Goal: Task Accomplishment & Management: Use online tool/utility

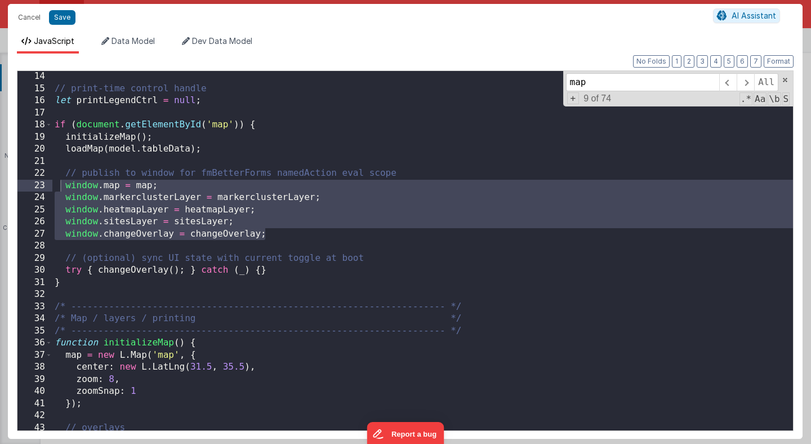
scroll to position [184, 0]
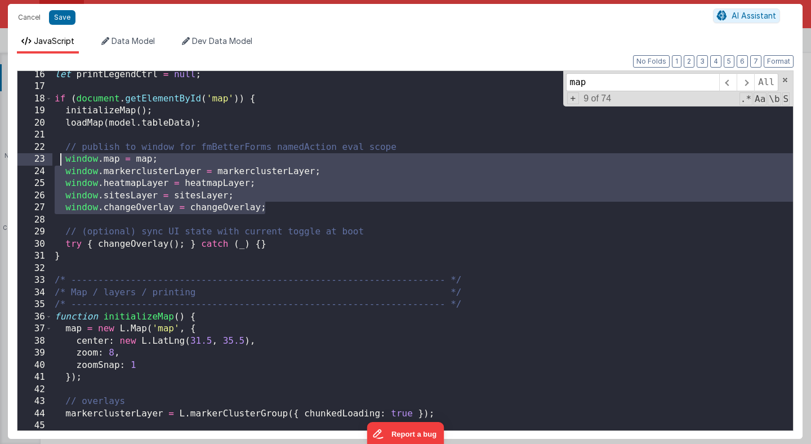
click at [231, 160] on div "let printLegendCtrl = null ; if ( document . getElementById ( 'map' )) { initia…" at bounding box center [422, 260] width 740 height 383
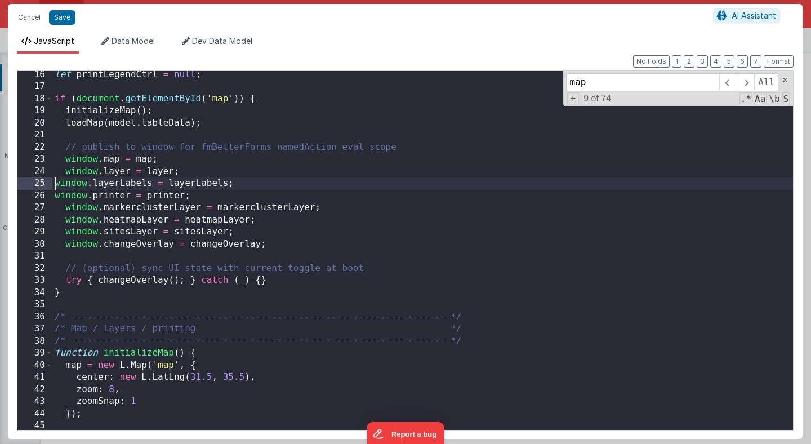
click at [55, 185] on div "let printLegendCtrl = null ; if ( document . getElementById ( 'map' )) { initia…" at bounding box center [422, 260] width 740 height 383
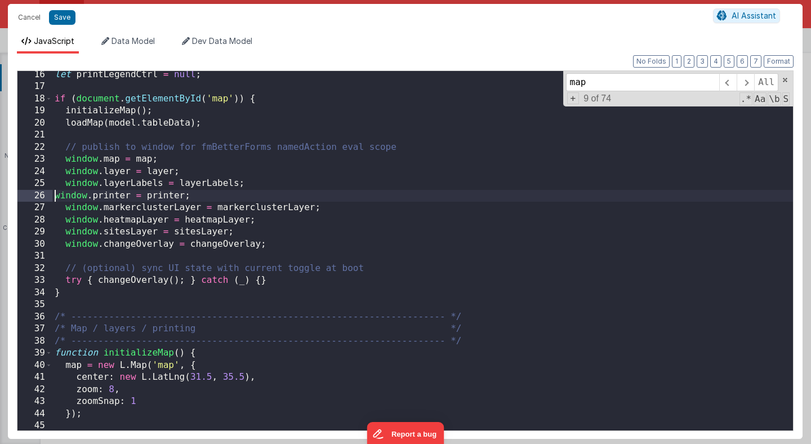
click at [54, 197] on div "let printLegendCtrl = null ; if ( document . getElementById ( 'map' )) { initia…" at bounding box center [422, 260] width 740 height 383
click at [59, 19] on button "Save" at bounding box center [62, 17] width 26 height 15
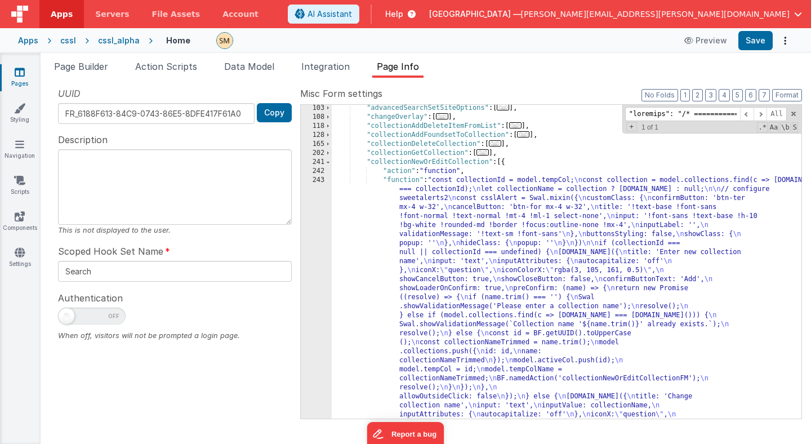
scroll to position [788, 0]
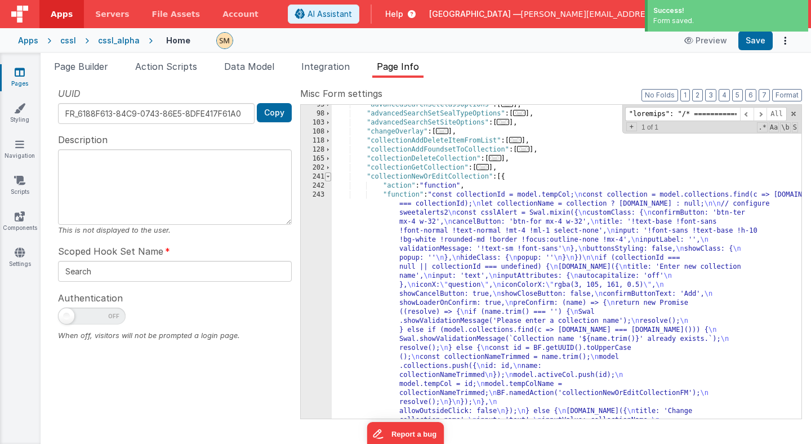
click at [326, 175] on span at bounding box center [328, 176] width 6 height 9
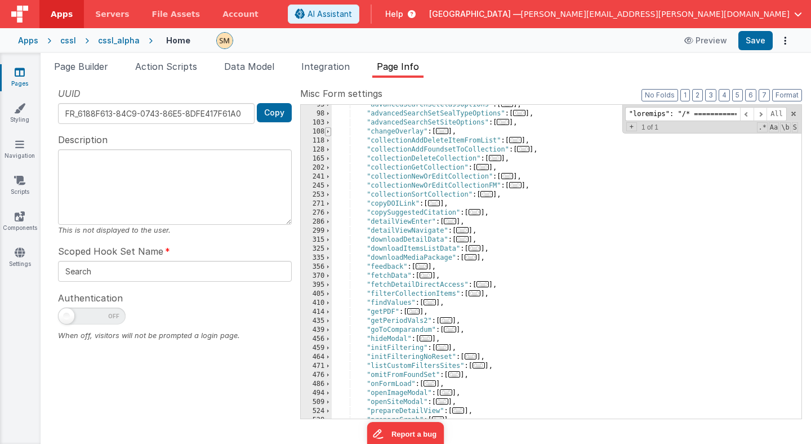
click at [329, 132] on span at bounding box center [328, 131] width 6 height 9
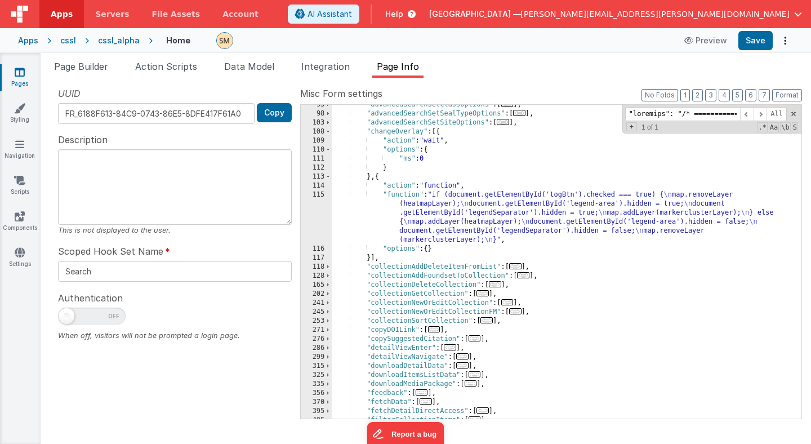
click at [428, 209] on div ""advancedSearchSetClassOptions" : [ ... ] , "advancedSearchSetSealTypeOptions" …" at bounding box center [566, 266] width 469 height 332
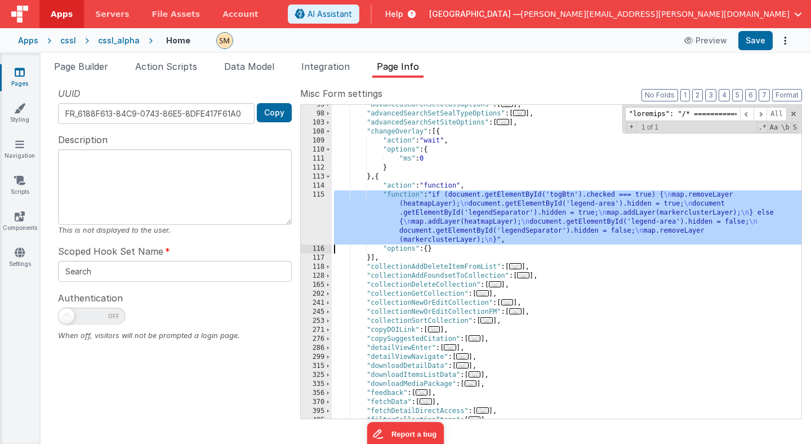
click at [315, 210] on div "115" at bounding box center [316, 217] width 31 height 54
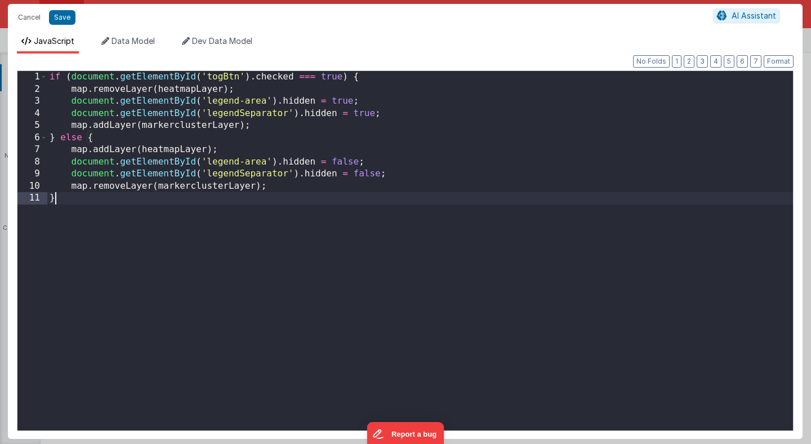
click at [312, 243] on div "if ( document . getElementById ( 'togBtn' ) . checked === true ) { map . remove…" at bounding box center [419, 262] width 745 height 383
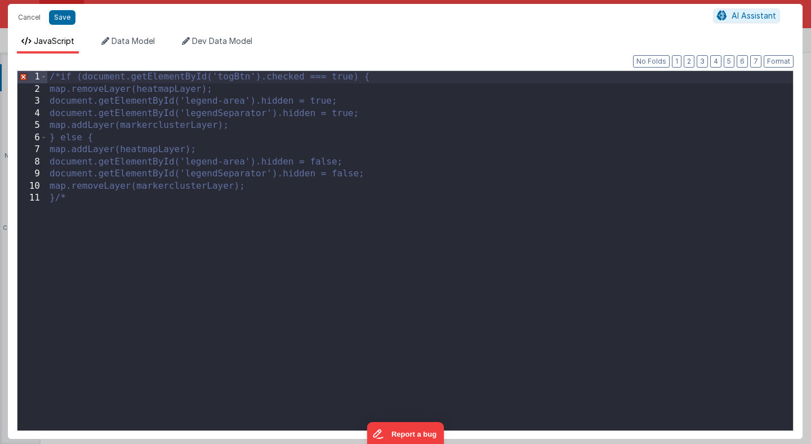
click at [270, 288] on div "/*if (document.getElementById('togBtn').checked === true) { map.removeLayer(hea…" at bounding box center [419, 262] width 745 height 383
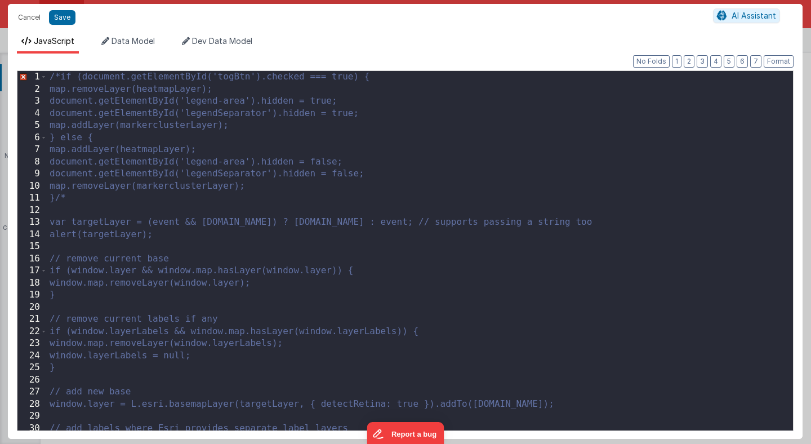
scroll to position [0, 0]
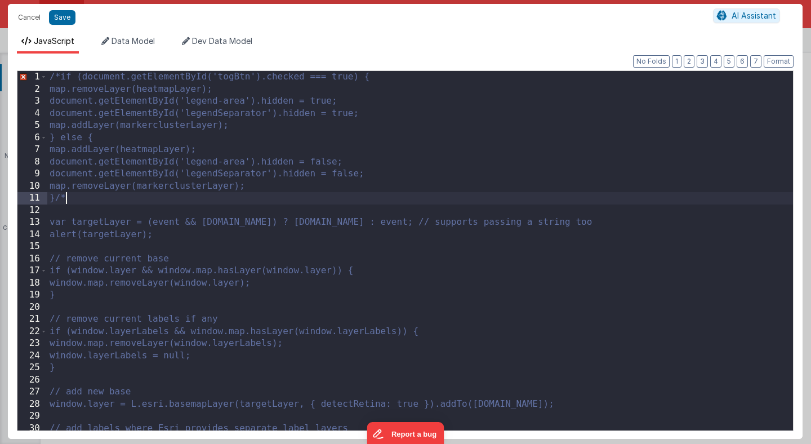
click at [77, 198] on div "/*if (document.getElementById('togBtn').checked === true) { map.removeLayer(hea…" at bounding box center [419, 262] width 745 height 383
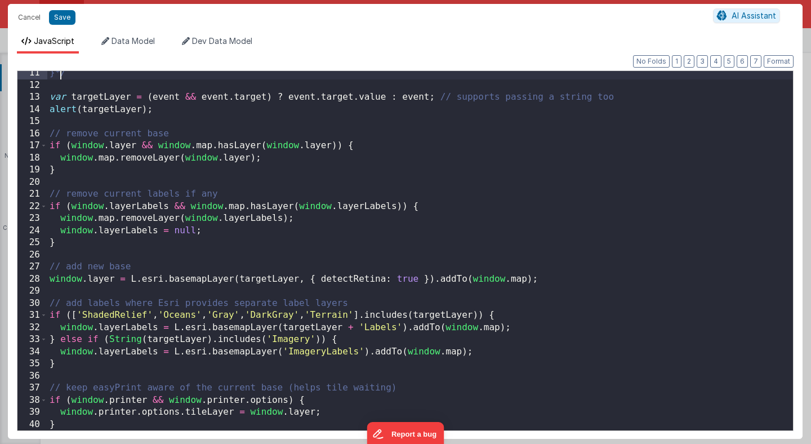
scroll to position [125, 0]
click at [65, 17] on button "Save" at bounding box center [62, 17] width 26 height 15
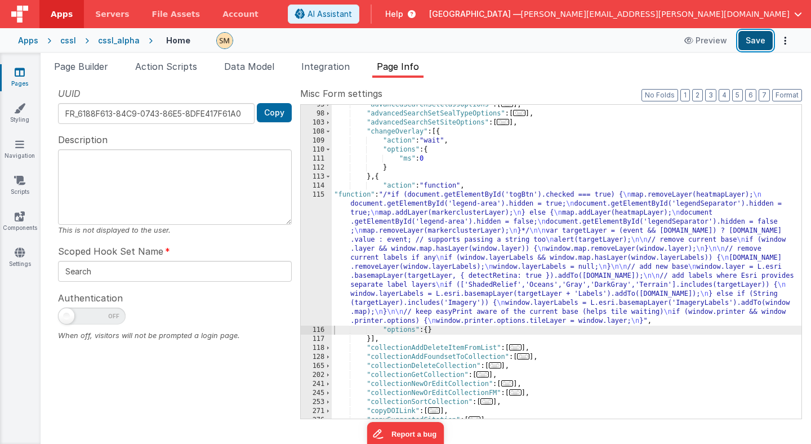
click at [751, 46] on button "Save" at bounding box center [755, 40] width 34 height 19
click at [369, 226] on div ""advancedSearchSetClassOptions" : [ ... ] , "advancedSearchSetSealTypeOptions" …" at bounding box center [566, 266] width 469 height 332
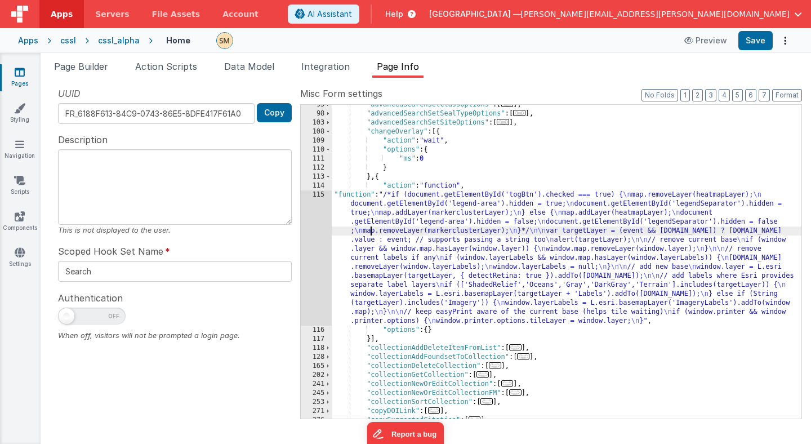
click at [321, 229] on div "115" at bounding box center [316, 257] width 31 height 135
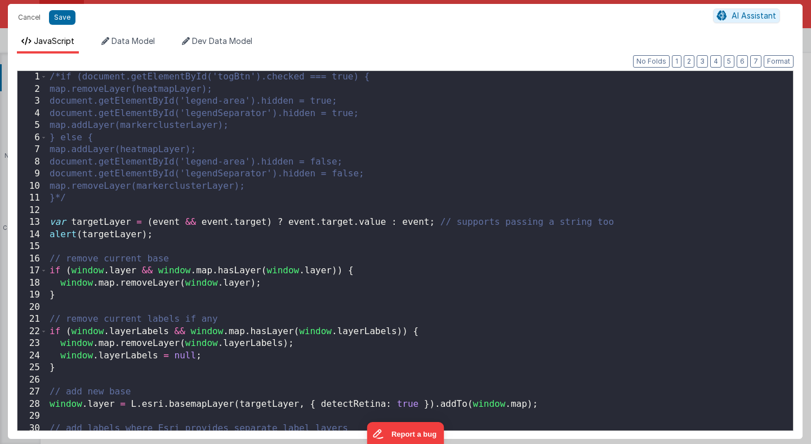
click at [320, 199] on div "/*if (document.getElementById('togBtn').checked === true) { map.removeLayer(hea…" at bounding box center [419, 262] width 745 height 383
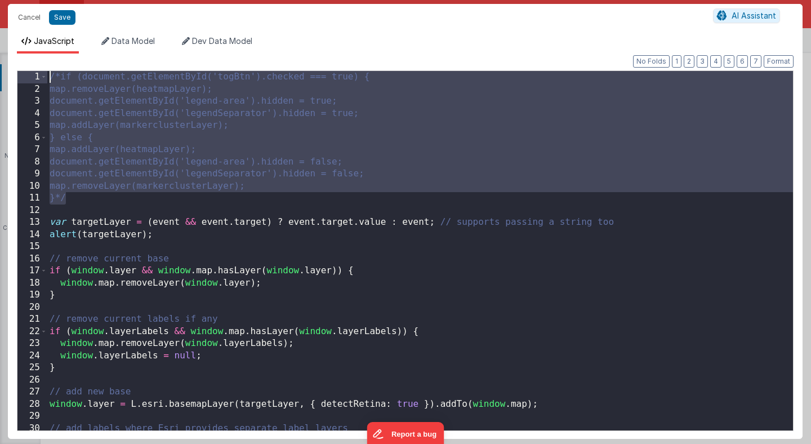
drag, startPoint x: 320, startPoint y: 199, endPoint x: 310, endPoint y: 51, distance: 148.4
click at [310, 51] on div "JavaScript Data Model Dev Data Model Format 7 6 5 4 3 2 1 No Folds 1 2 3 4 5 6 …" at bounding box center [405, 236] width 794 height 403
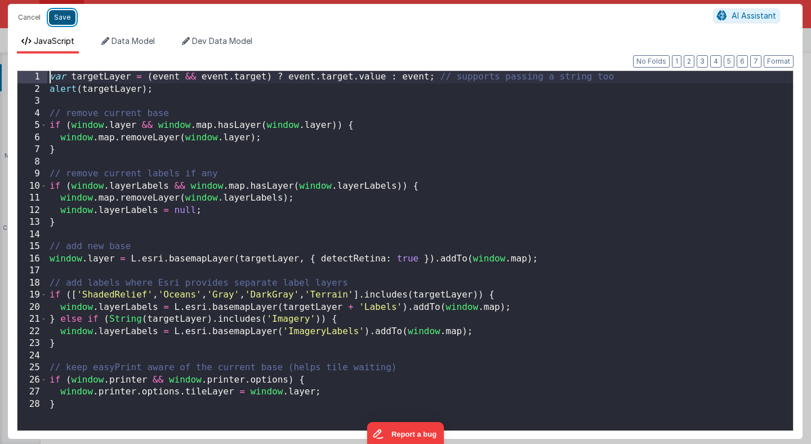
click at [65, 16] on button "Save" at bounding box center [62, 17] width 26 height 15
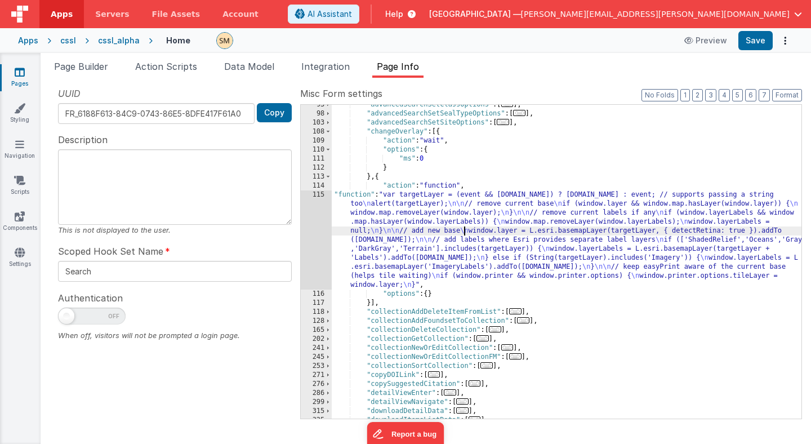
click at [463, 229] on div ""advancedSearchSetClassOptions" : [ ... ] , "advancedSearchSetSealTypeOptions" …" at bounding box center [566, 266] width 469 height 332
click at [398, 231] on div ""advancedSearchSetClassOptions" : [ ... ] , "advancedSearchSetSealTypeOptions" …" at bounding box center [566, 266] width 469 height 332
click at [314, 239] on div "115" at bounding box center [316, 239] width 31 height 99
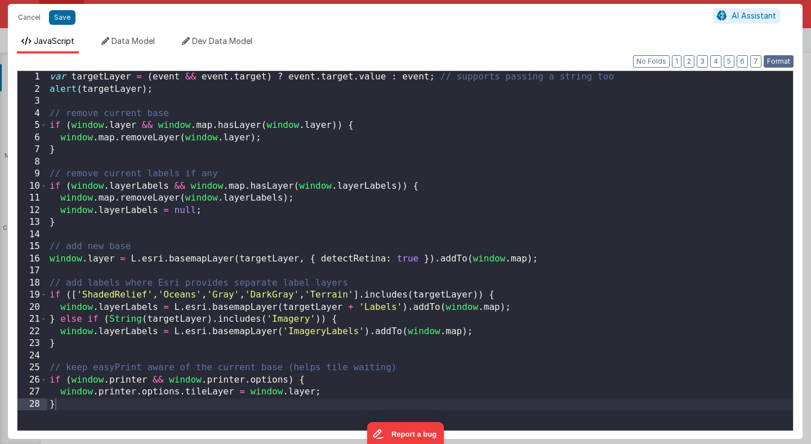
click at [777, 61] on button "Format" at bounding box center [778, 61] width 30 height 12
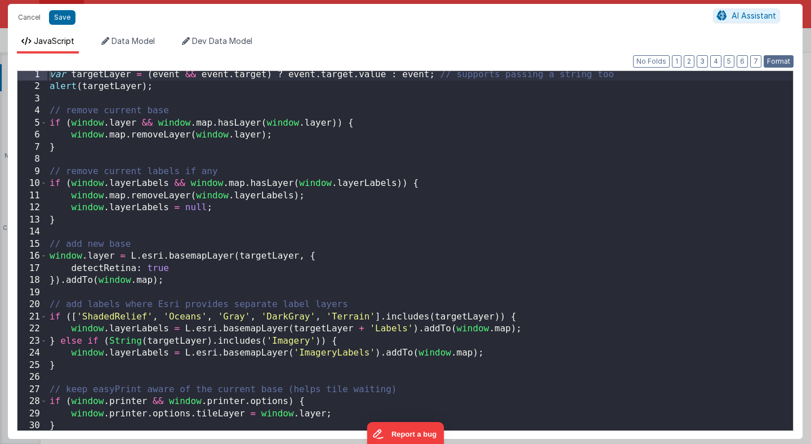
scroll to position [4, 0]
click at [62, 21] on button "Save" at bounding box center [62, 17] width 26 height 15
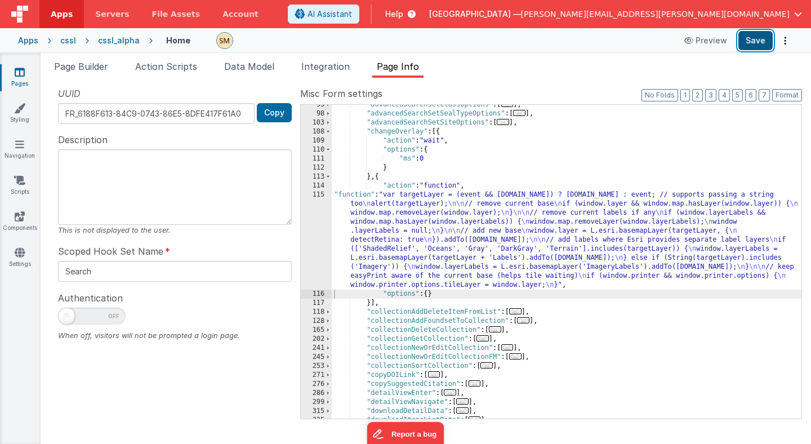
click at [751, 38] on button "Save" at bounding box center [755, 40] width 34 height 19
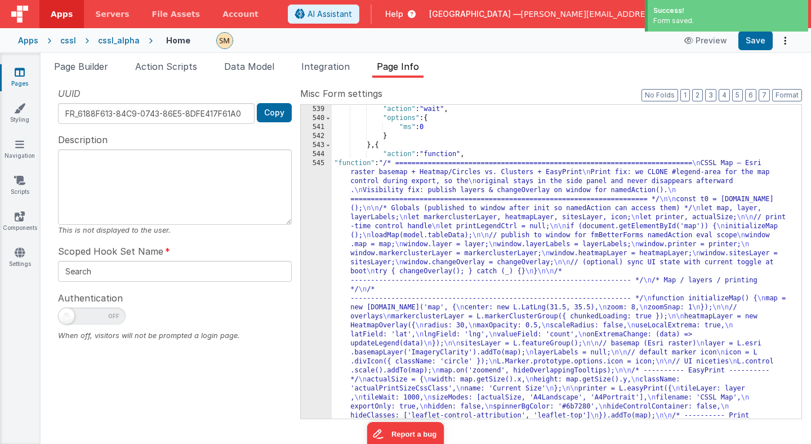
scroll to position [1290, 0]
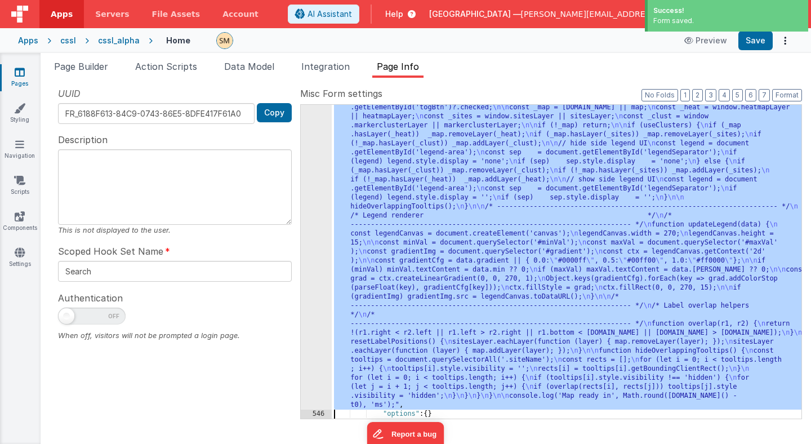
click at [310, 275] on div "545 546 547 548 583 587 591 601 609 614 618 633" at bounding box center [316, 20] width 31 height 1421
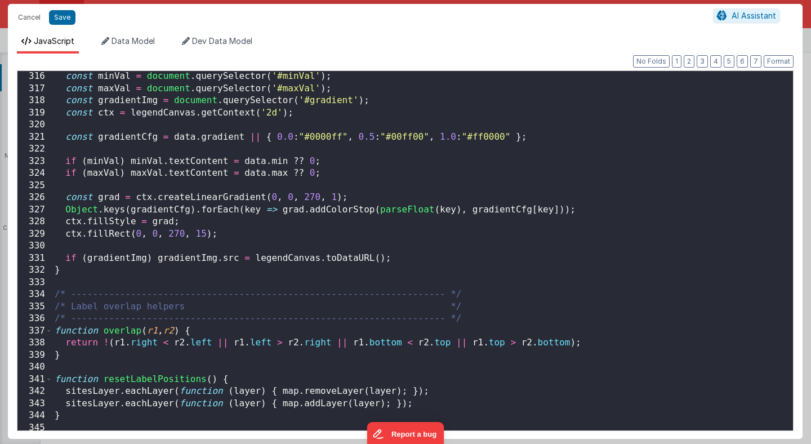
scroll to position [3812, 0]
type input ""loremips": "/* ===============================================================…"
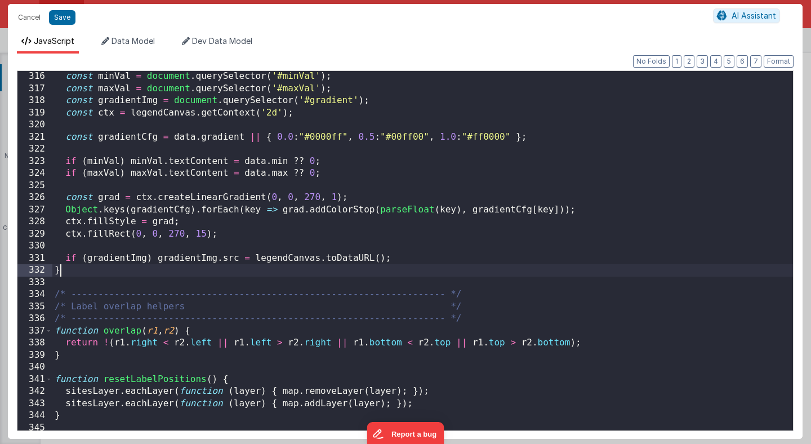
scroll to position [0, 0]
click at [311, 271] on div "const minVal = document . querySelector ( '#minVal' ) ; const maxVal = document…" at bounding box center [422, 261] width 740 height 383
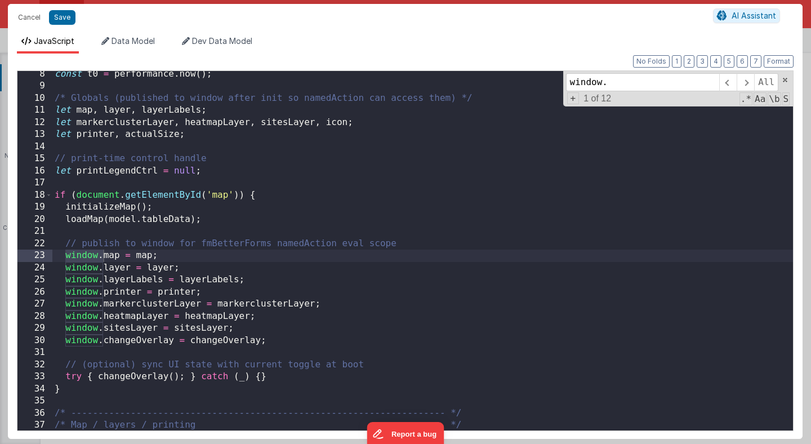
scroll to position [89, 0]
type input "window."
click at [145, 145] on div "const t0 = performance . now ( ) ; /* Globals (published to window after init s…" at bounding box center [422, 257] width 740 height 383
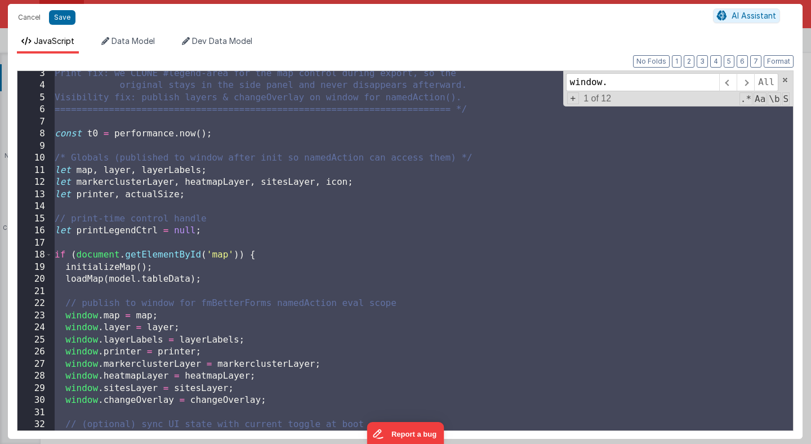
scroll to position [36, 0]
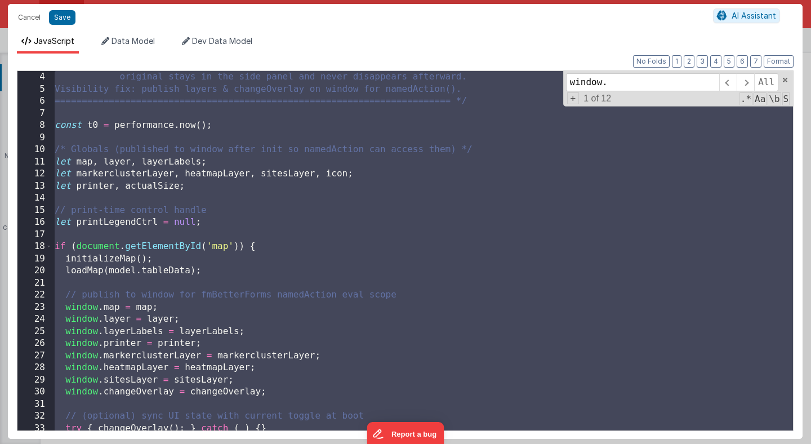
click at [265, 222] on div "original stays in the side panel and never disappears afterward. Visibility fix…" at bounding box center [422, 250] width 740 height 359
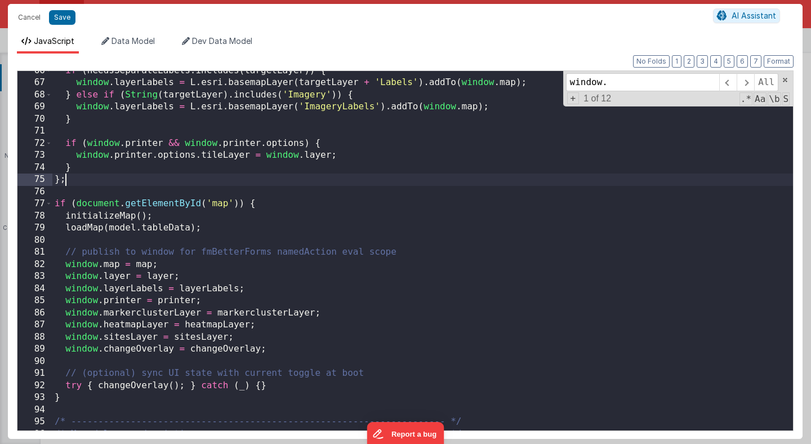
scroll to position [795, 0]
click at [223, 342] on div "if ( needsSeparateLabels . includes ( targetLayer )) { window . layerLabels = L…" at bounding box center [422, 254] width 740 height 383
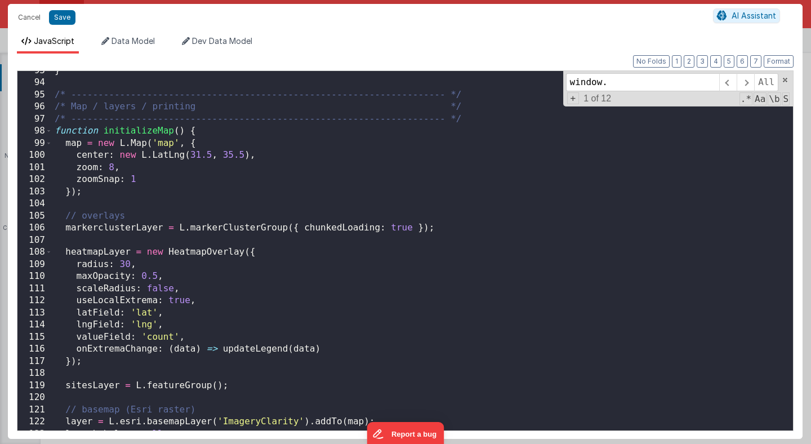
scroll to position [1124, 0]
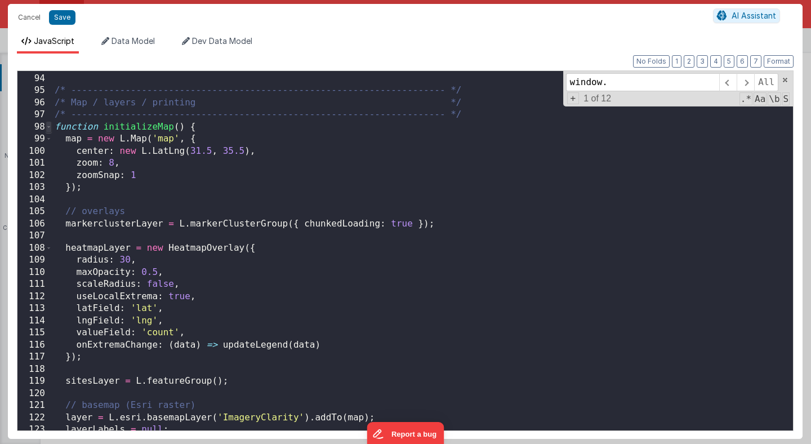
click at [51, 126] on span at bounding box center [49, 127] width 6 height 12
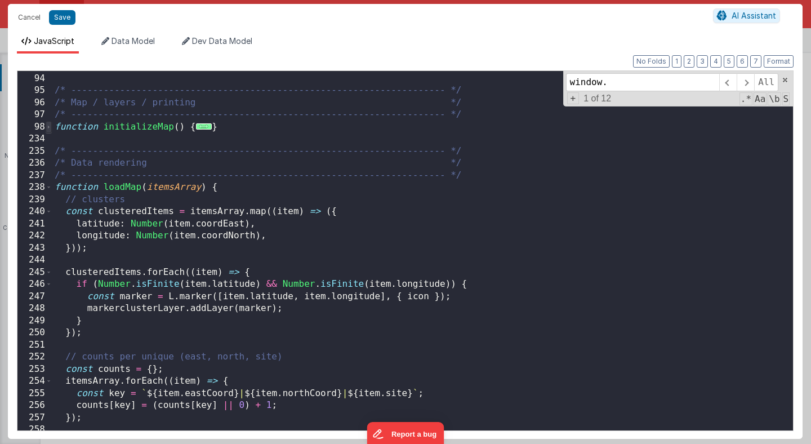
click at [51, 126] on span at bounding box center [49, 127] width 6 height 12
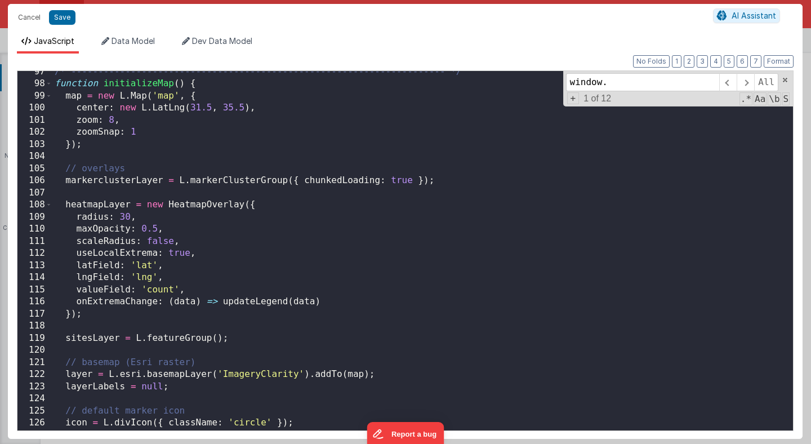
scroll to position [1050, 0]
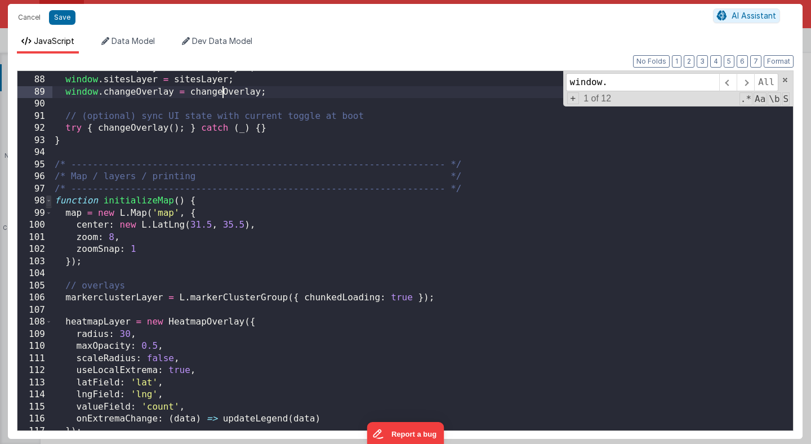
click at [48, 200] on span at bounding box center [49, 201] width 6 height 12
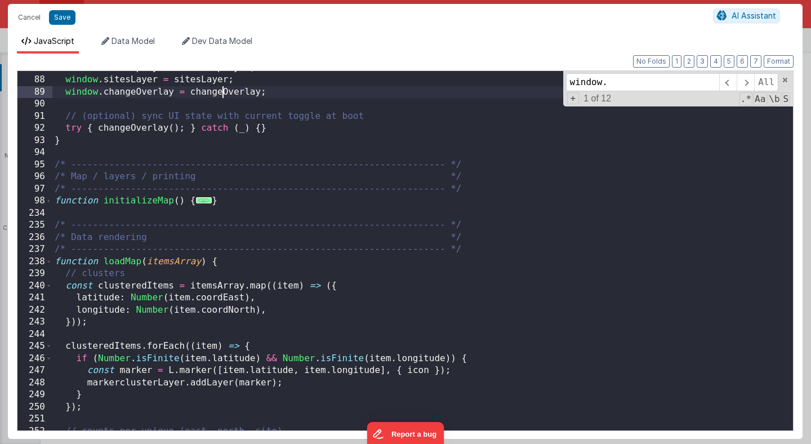
click at [150, 217] on div "window . heatmapLayer = heatmapLayer ; window . sitesLayer = sitesLayer ; windo…" at bounding box center [422, 253] width 740 height 383
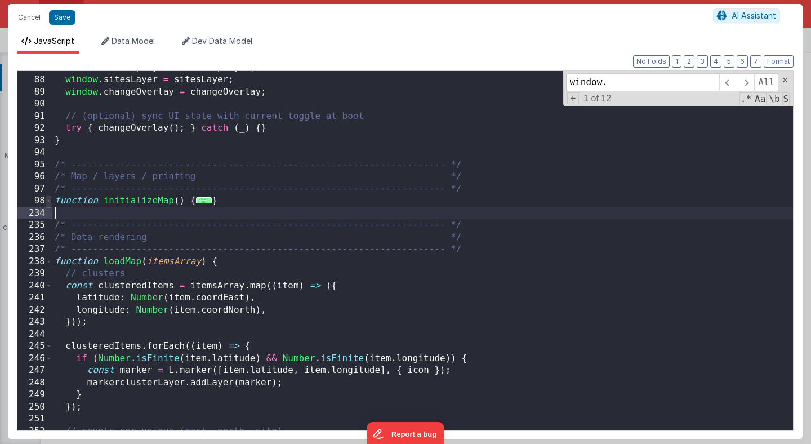
click at [48, 201] on span at bounding box center [49, 201] width 6 height 12
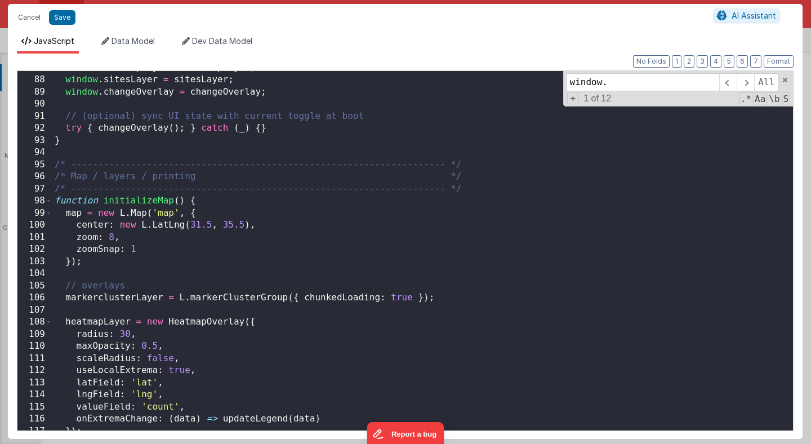
click at [70, 261] on div "window . heatmapLayer = heatmapLayer ; window . sitesLayer = sitesLayer ; windo…" at bounding box center [422, 253] width 740 height 383
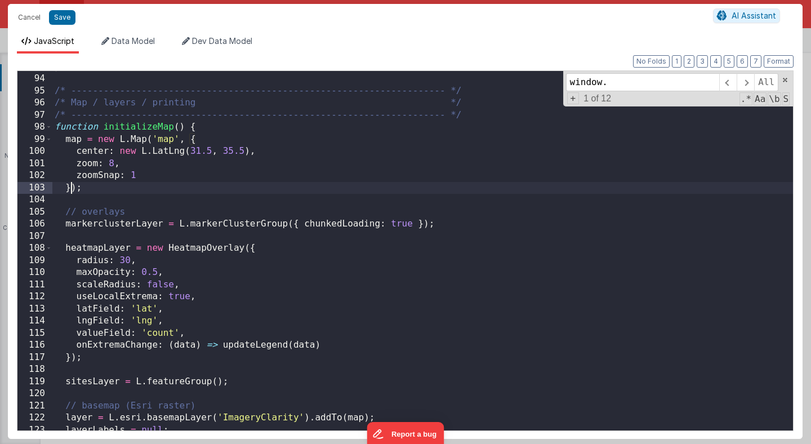
scroll to position [1093, 0]
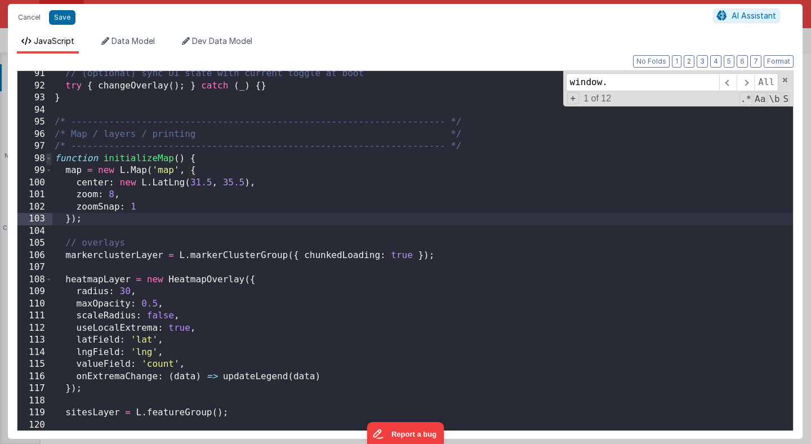
click at [50, 159] on span at bounding box center [49, 159] width 6 height 12
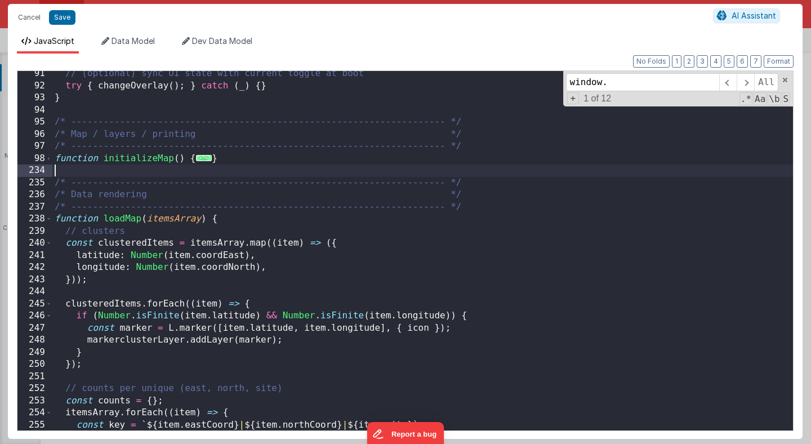
click at [56, 172] on div "// (optional) sync UI state with current toggle at boot try { changeOverlay ( )…" at bounding box center [422, 259] width 740 height 383
click at [50, 159] on span at bounding box center [49, 159] width 6 height 12
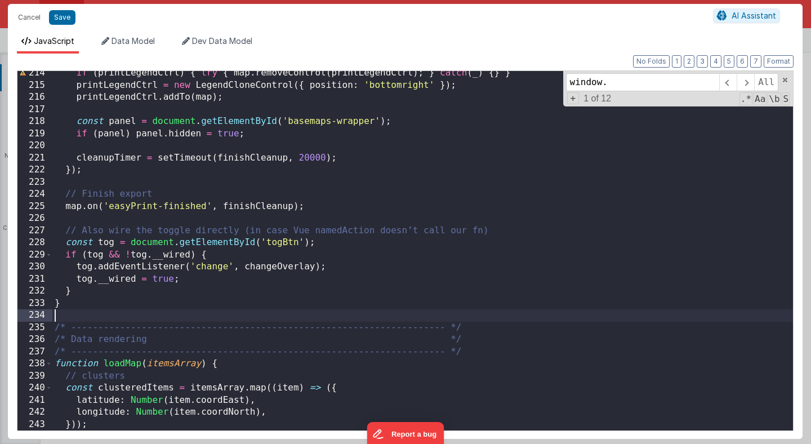
scroll to position [2581, 0]
click at [91, 290] on div "if ( printLegendCtrl ) { try { map . removeControl ( printLegendCtrl ) ; } catc…" at bounding box center [422, 258] width 740 height 383
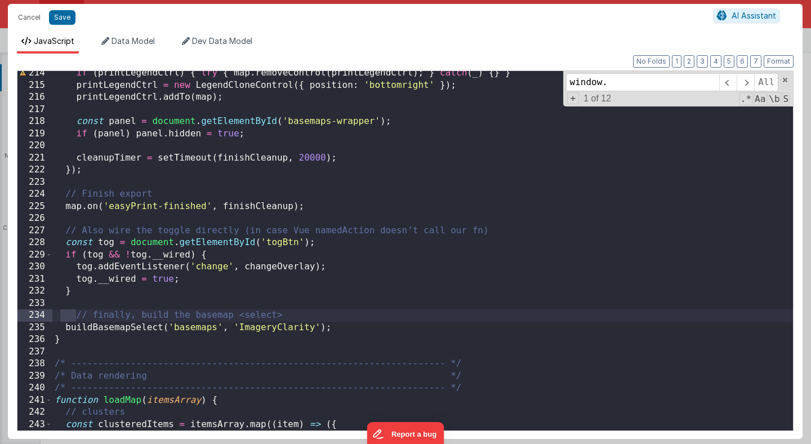
drag, startPoint x: 76, startPoint y: 318, endPoint x: 61, endPoint y: 309, distance: 17.2
click at [61, 309] on div "if ( printLegendCtrl ) { try { map . removeControl ( printLegendCtrl ) ; } catc…" at bounding box center [422, 258] width 740 height 383
click at [781, 62] on button "Format" at bounding box center [778, 61] width 30 height 12
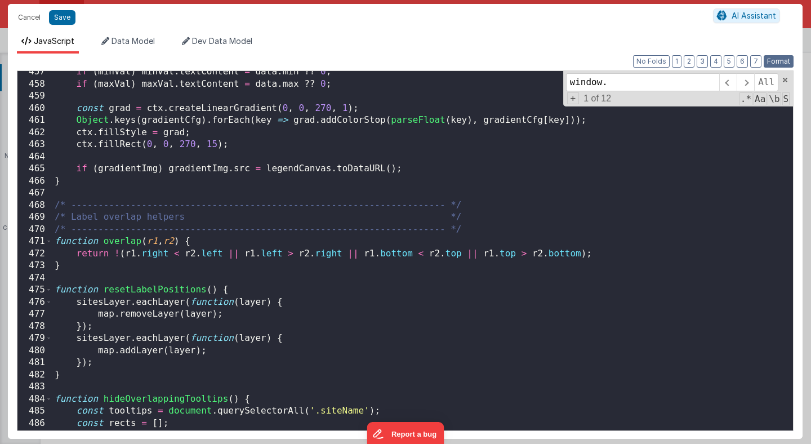
scroll to position [5692, 0]
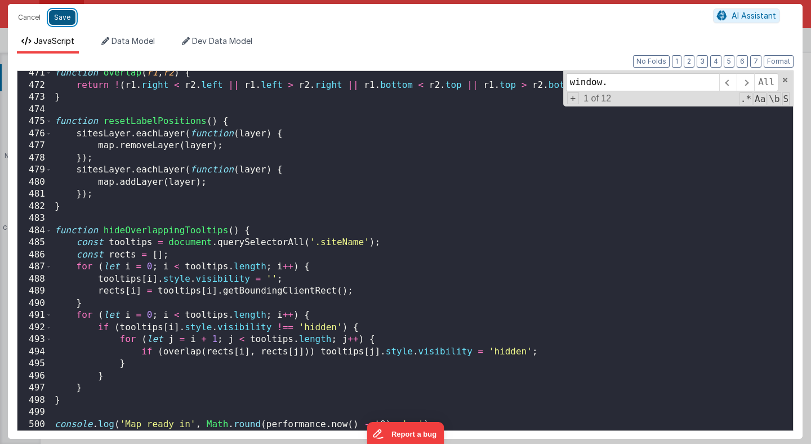
click at [61, 17] on button "Save" at bounding box center [62, 17] width 26 height 15
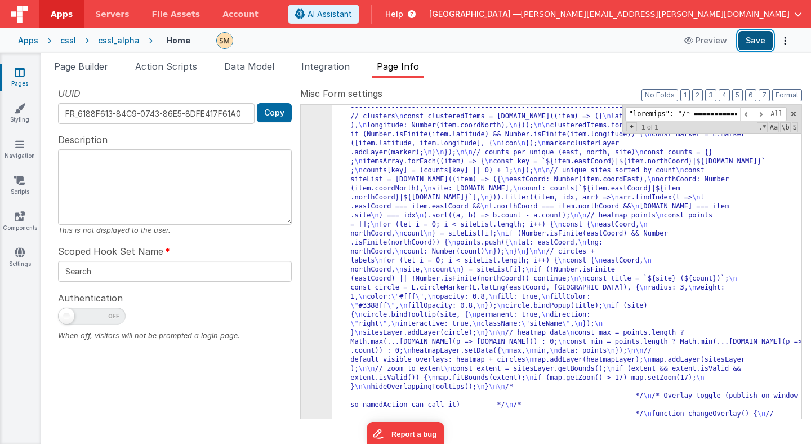
click at [755, 42] on button "Save" at bounding box center [755, 40] width 34 height 19
click at [84, 66] on span "Page Builder" at bounding box center [81, 66] width 54 height 11
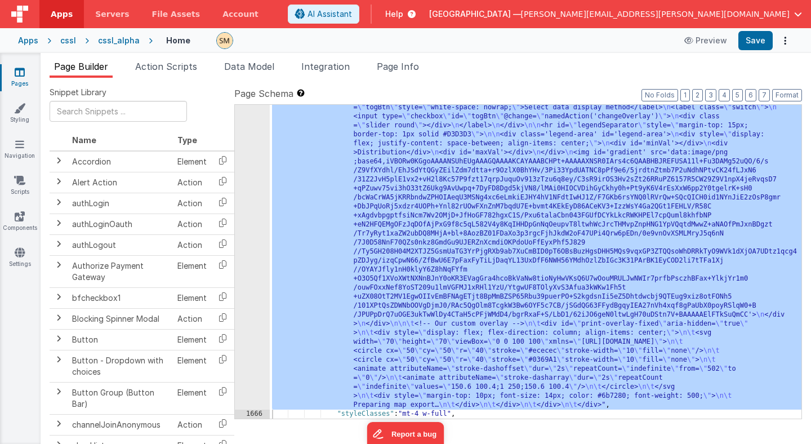
click at [262, 200] on div "1665" at bounding box center [252, 202] width 35 height 414
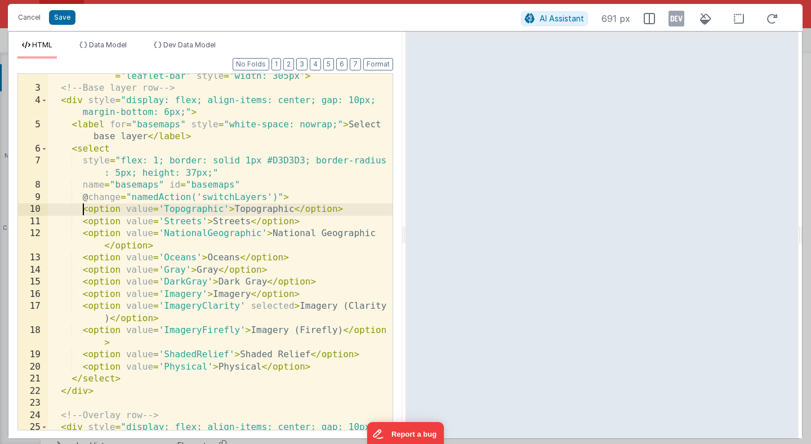
scroll to position [0, 0]
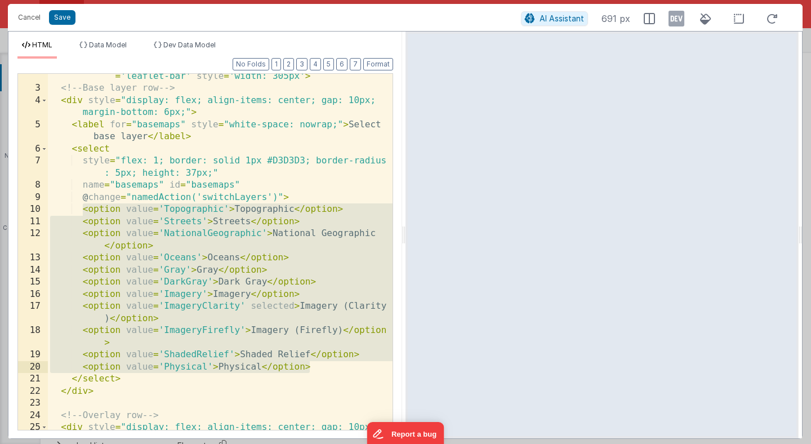
drag, startPoint x: 83, startPoint y: 211, endPoint x: 352, endPoint y: 361, distance: 308.2
click at [352, 361] on div "< div id = 'map' > </ div > < div id = 'basemaps-wrapper' class = 'leaflet-bar'…" at bounding box center [220, 260] width 344 height 404
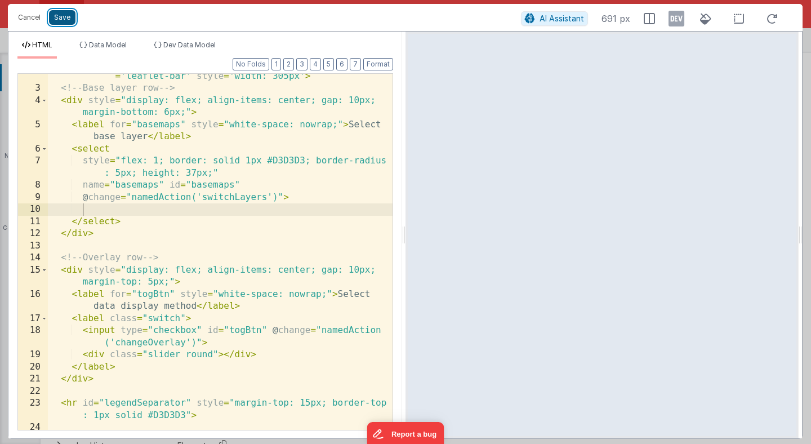
click at [62, 17] on button "Save" at bounding box center [62, 17] width 26 height 15
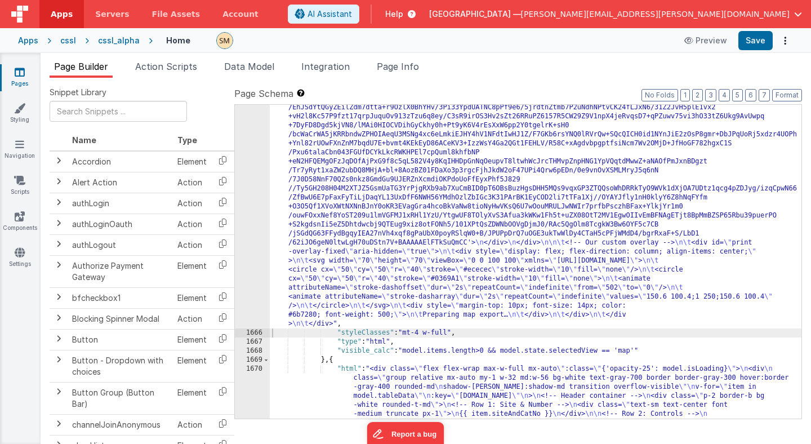
scroll to position [16115, 0]
click at [758, 42] on button "Save" at bounding box center [755, 40] width 34 height 19
click at [409, 65] on span "Page Info" at bounding box center [398, 66] width 42 height 11
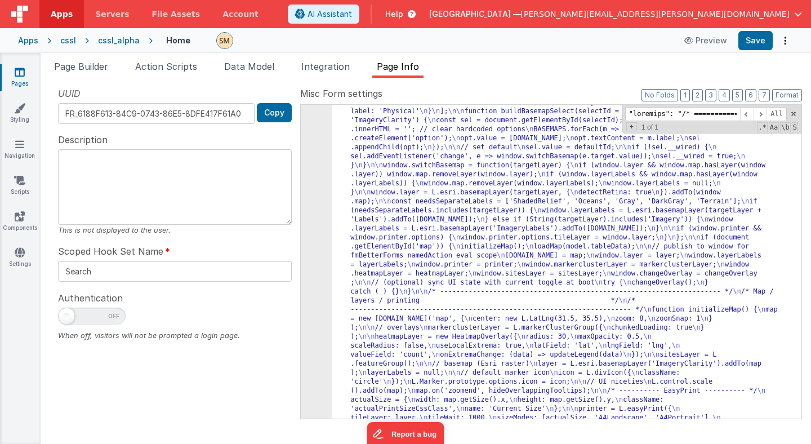
scroll to position [1502, 0]
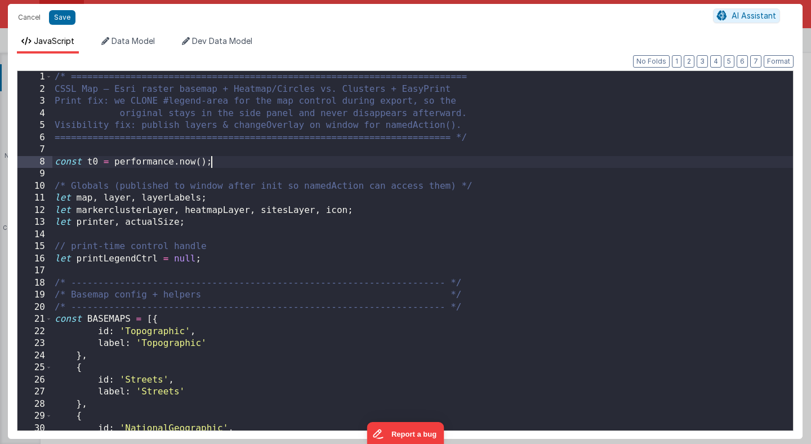
click at [316, 161] on div "/* ========================================================================= CS…" at bounding box center [422, 262] width 740 height 383
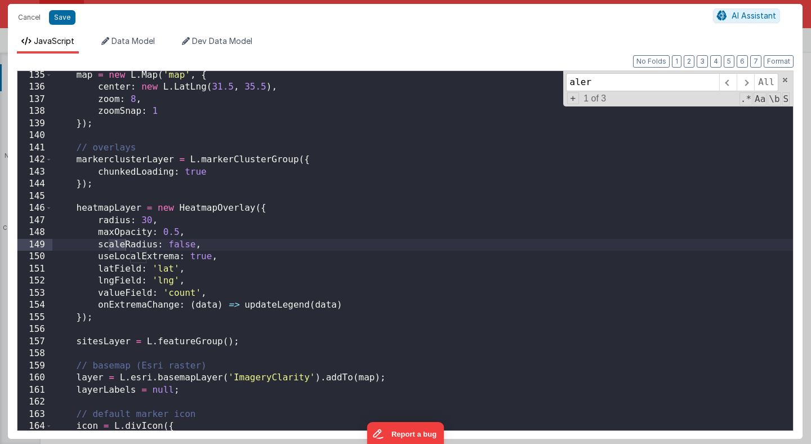
scroll to position [1623, 0]
type input "alert"
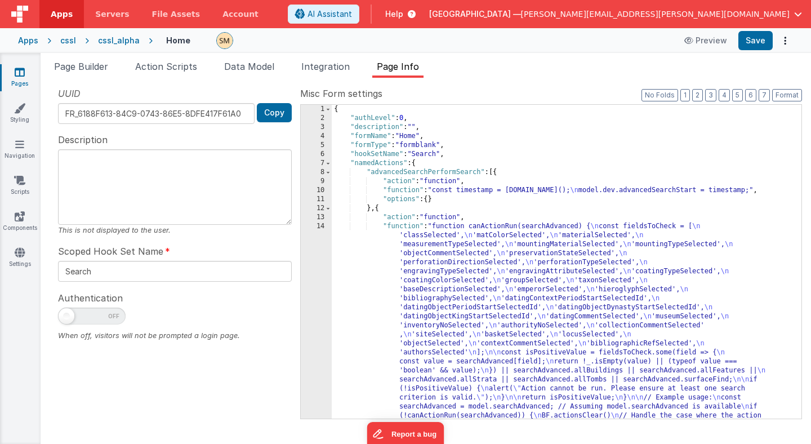
scroll to position [0, 0]
click at [702, 93] on button "2" at bounding box center [697, 95] width 11 height 12
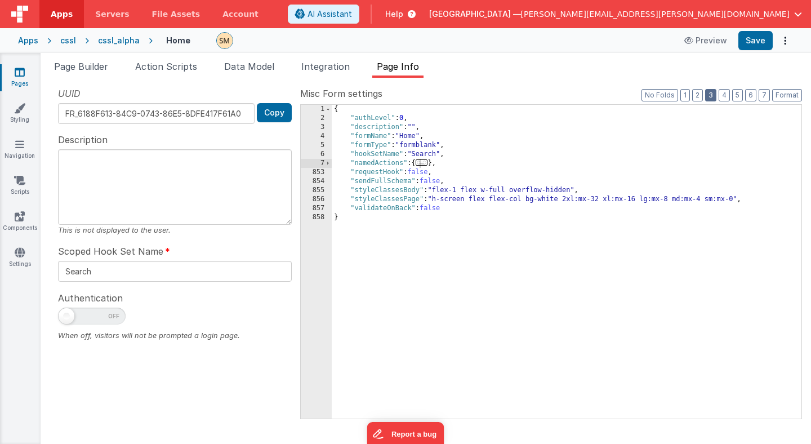
click at [714, 96] on button "3" at bounding box center [710, 95] width 11 height 12
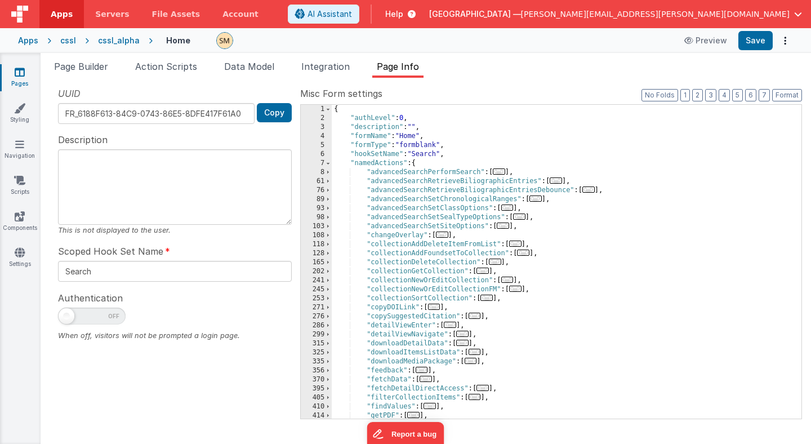
click at [379, 236] on div "{ "authLevel" : 0 , "description" : "" , "formName" : "Home" , "formType" : "fo…" at bounding box center [566, 271] width 469 height 332
click at [329, 236] on span at bounding box center [328, 235] width 6 height 9
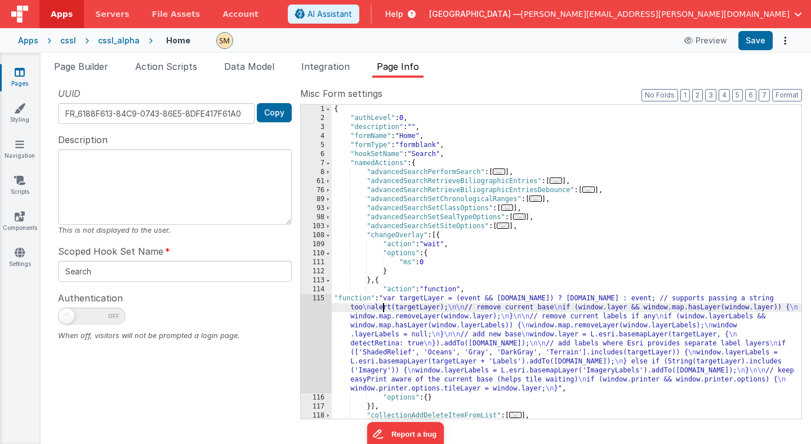
click at [383, 310] on div "{ "authLevel" : 0 , "description" : "" , "formName" : "Home" , "formType" : "fo…" at bounding box center [566, 271] width 469 height 332
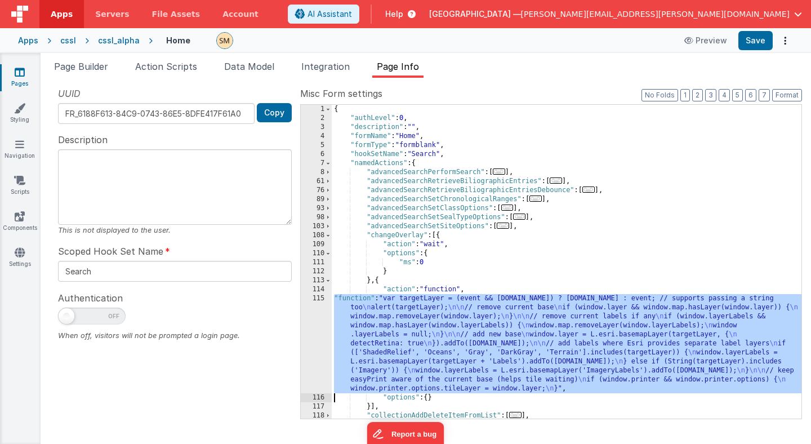
click at [314, 334] on div "115" at bounding box center [316, 343] width 31 height 99
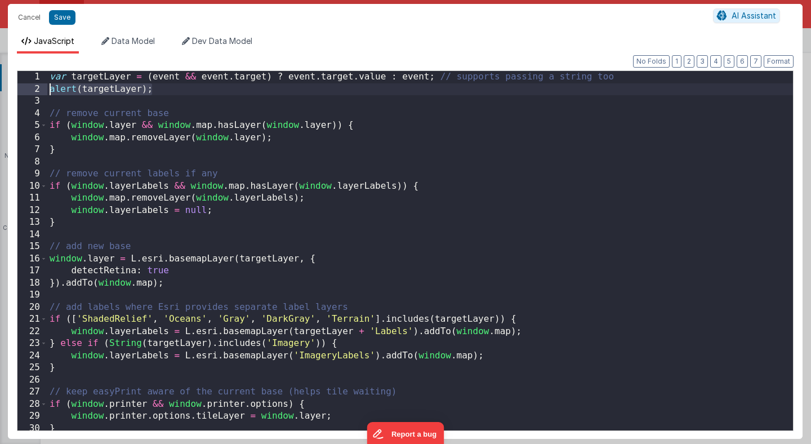
drag, startPoint x: 165, startPoint y: 91, endPoint x: 46, endPoint y: 91, distance: 119.9
click at [46, 91] on div "1 2 3 4 5 6 7 8 9 10 11 12 13 14 15 16 17 18 19 20 21 22 23 24 25 26 27 28 29 3…" at bounding box center [405, 250] width 776 height 360
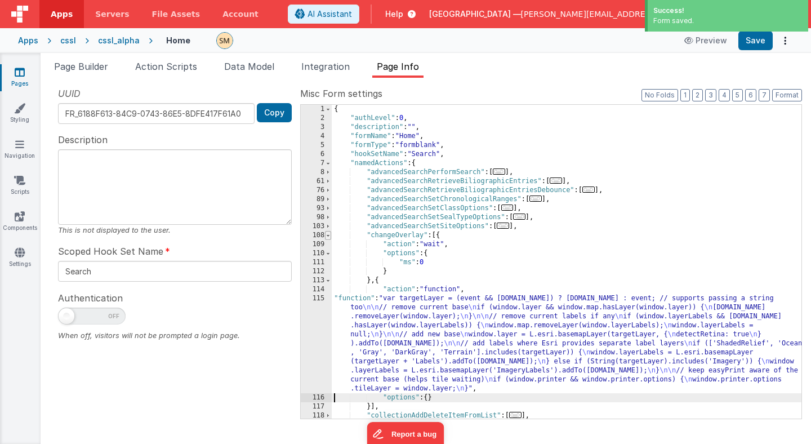
click at [329, 236] on span at bounding box center [328, 235] width 6 height 9
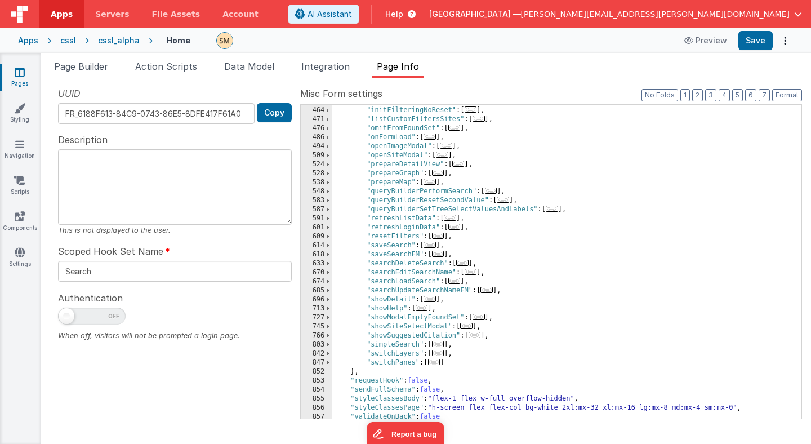
scroll to position [350, 0]
click at [382, 352] on div ""initFiltering" : [ ... ] , "initFilteringNoReset" : [ ... ] , "listCustomFilte…" at bounding box center [566, 263] width 469 height 332
click at [329, 351] on span at bounding box center [328, 353] width 6 height 9
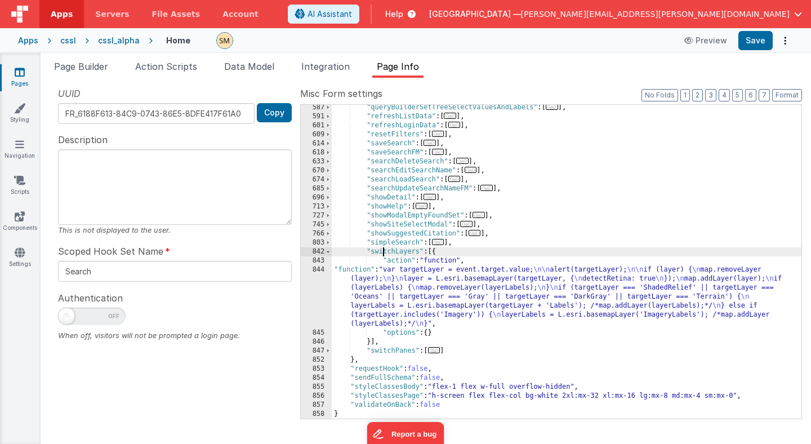
scroll to position [452, 0]
click at [387, 315] on div ""queryBuilderSetTreeSelectValuesAndLabels" : [ ... ] , "refreshListData" : [ ..…" at bounding box center [566, 269] width 469 height 332
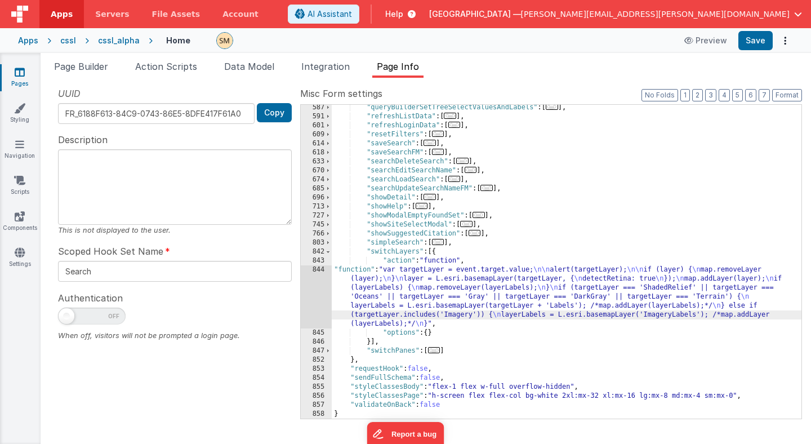
click at [320, 294] on div "844" at bounding box center [316, 296] width 31 height 63
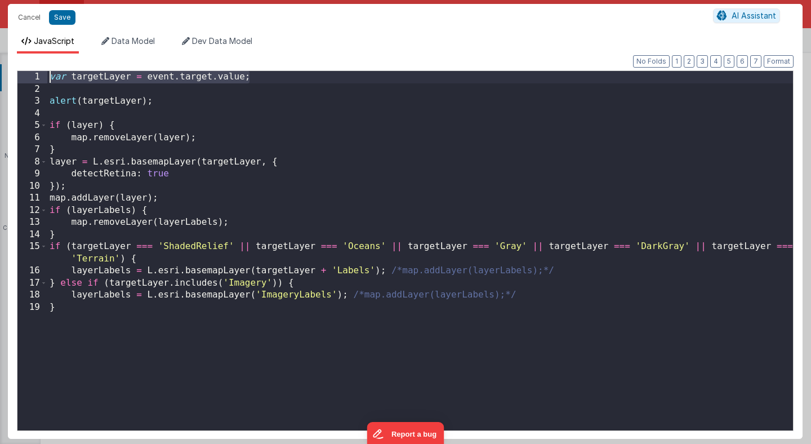
drag, startPoint x: 263, startPoint y: 77, endPoint x: 259, endPoint y: 67, distance: 10.3
click at [259, 67] on div "Format 7 6 5 4 3 2 1 No Folds 1 2 3 4 5 6 7 8 9 10 11 12 13 14 15 16 17 18 19 v…" at bounding box center [405, 245] width 776 height 367
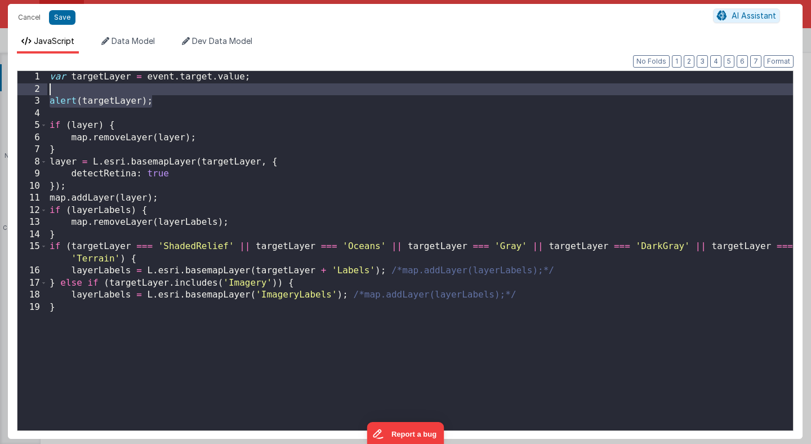
drag, startPoint x: 166, startPoint y: 103, endPoint x: 26, endPoint y: 94, distance: 139.9
click at [26, 94] on div "1 2 3 4 5 6 7 8 9 10 11 12 13 14 15 16 17 18 19 var targetLayer = event . targe…" at bounding box center [405, 250] width 776 height 360
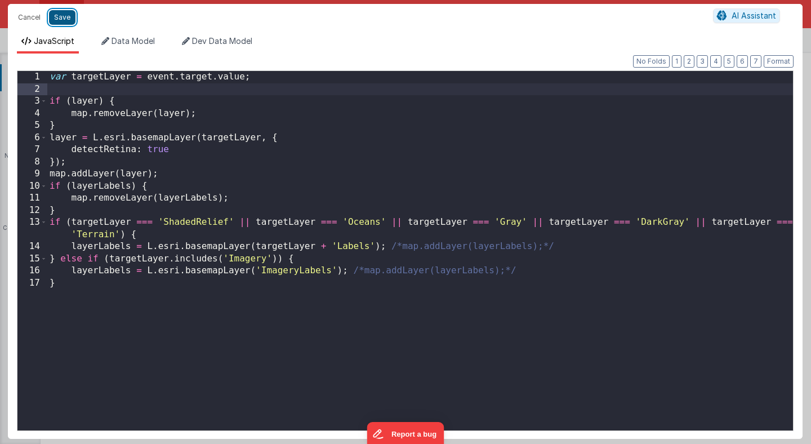
click at [65, 16] on button "Save" at bounding box center [62, 17] width 26 height 15
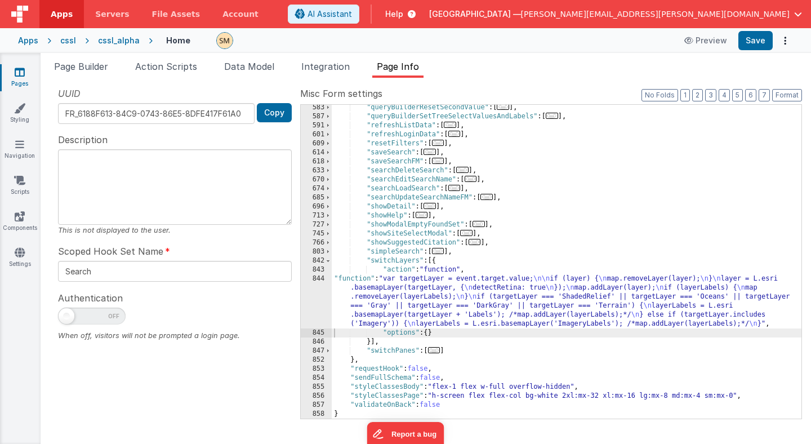
scroll to position [443, 0]
click at [763, 40] on button "Save" at bounding box center [755, 40] width 34 height 19
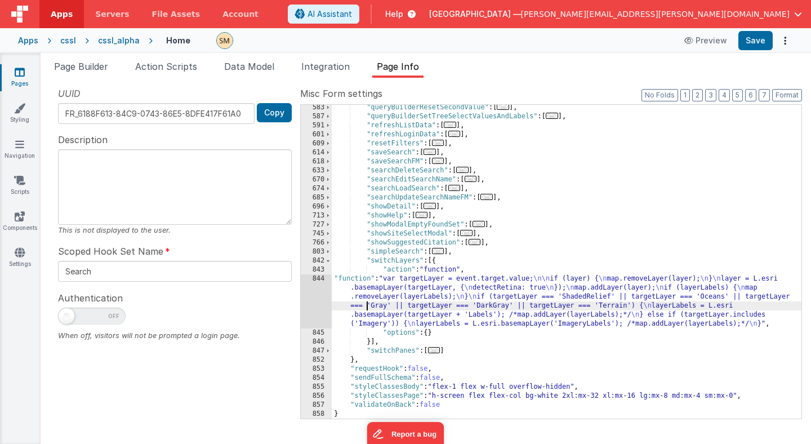
click at [368, 307] on div ""queryBuilderResetSecondValue" : [ ... ] , "queryBuilderSetTreeSelectValuesAndL…" at bounding box center [566, 269] width 469 height 332
click at [320, 301] on div "844" at bounding box center [316, 301] width 31 height 54
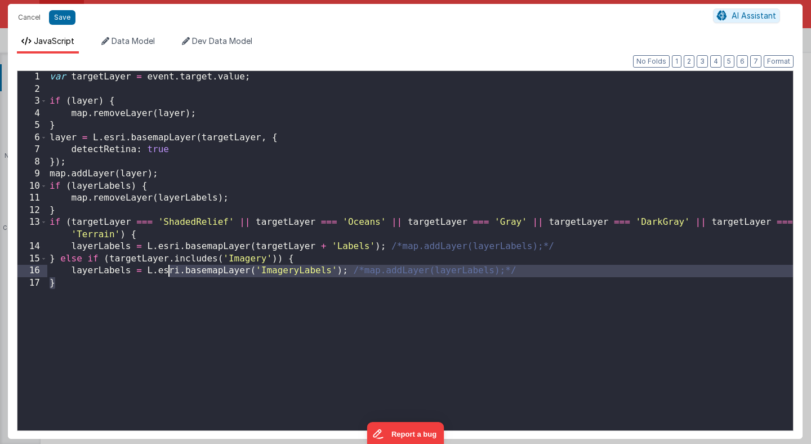
drag, startPoint x: 169, startPoint y: 297, endPoint x: 200, endPoint y: 176, distance: 124.9
click at [200, 176] on div "var targetLayer = event . target . value ; if ( layer ) { map . removeLayer ( l…" at bounding box center [419, 262] width 745 height 383
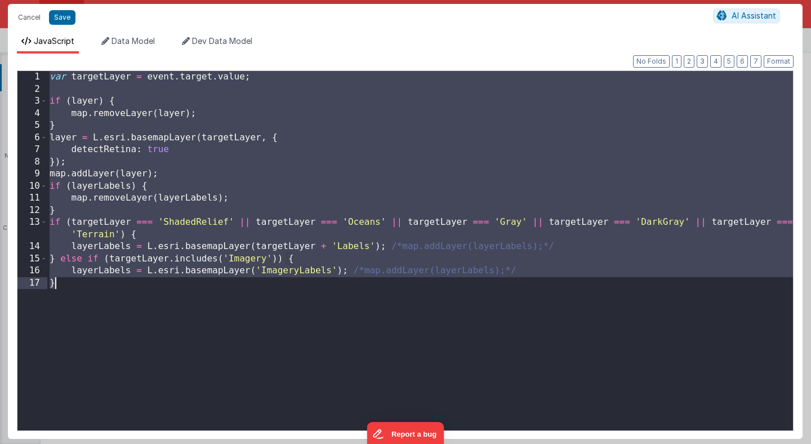
click at [447, 312] on div "var targetLayer = event . target . value ; if ( layer ) { map . removeLayer ( l…" at bounding box center [419, 262] width 745 height 383
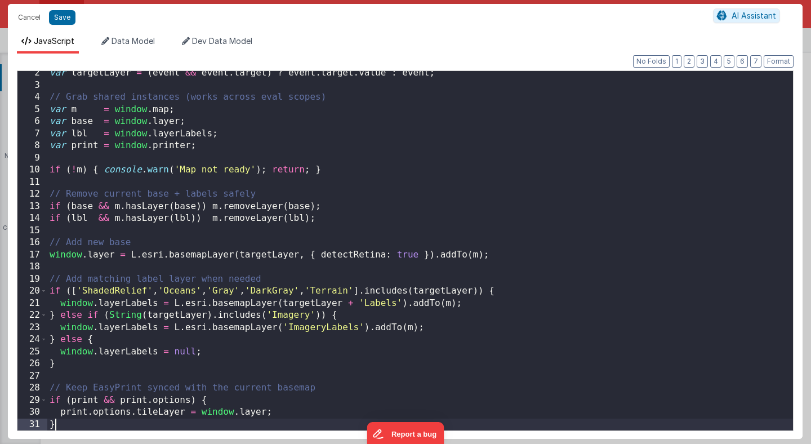
scroll to position [16, 0]
click at [55, 19] on button "Save" at bounding box center [62, 17] width 26 height 15
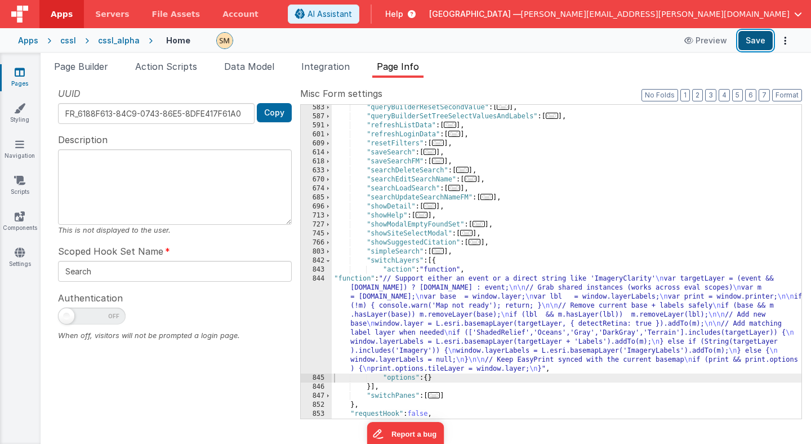
click at [756, 49] on button "Save" at bounding box center [755, 40] width 34 height 19
click at [447, 332] on div ""queryBuilderResetSecondValue" : [ ... ] , "queryBuilderSetTreeSelectValuesAndL…" at bounding box center [566, 269] width 469 height 332
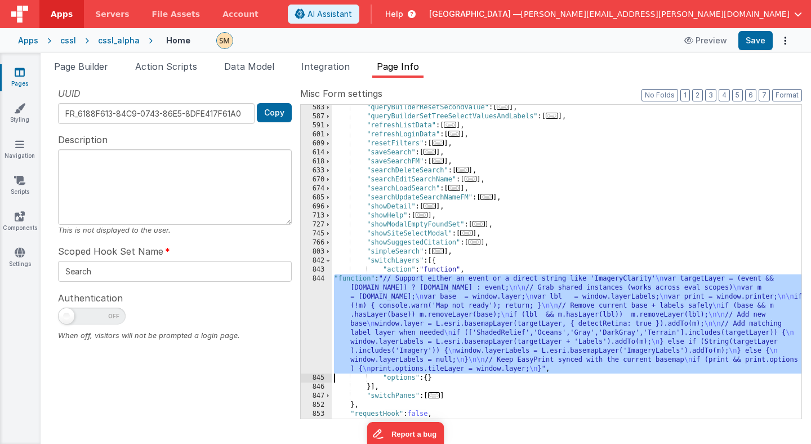
click at [308, 317] on div "844" at bounding box center [316, 323] width 31 height 99
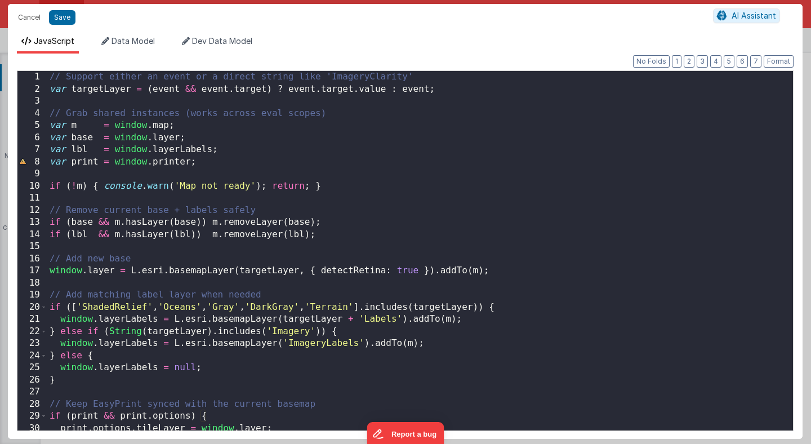
click at [317, 294] on div "// Support either an event or a direct string like 'ImageryClarity' var targetL…" at bounding box center [419, 262] width 745 height 383
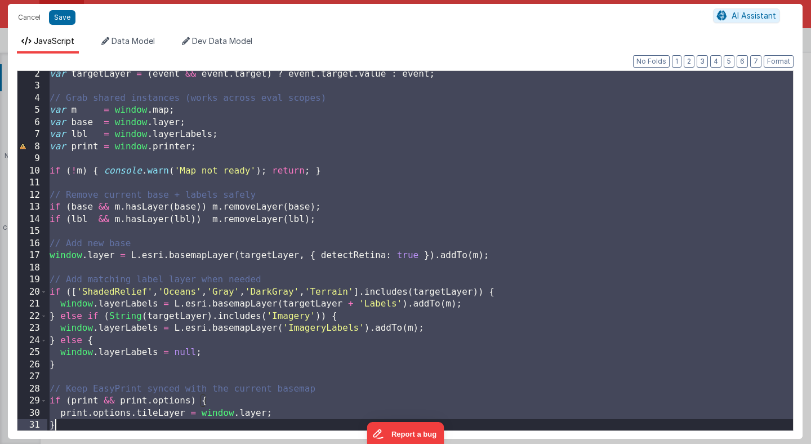
scroll to position [0, 0]
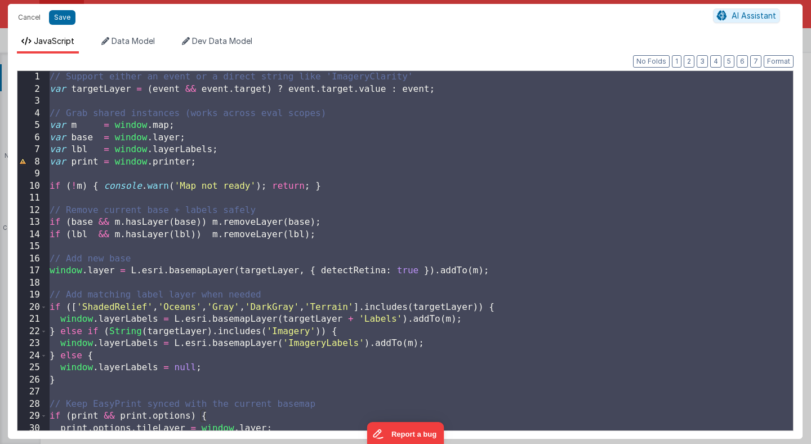
click at [225, 171] on div "// Support either an event or a direct string like 'ImageryClarity' var targetL…" at bounding box center [419, 262] width 745 height 383
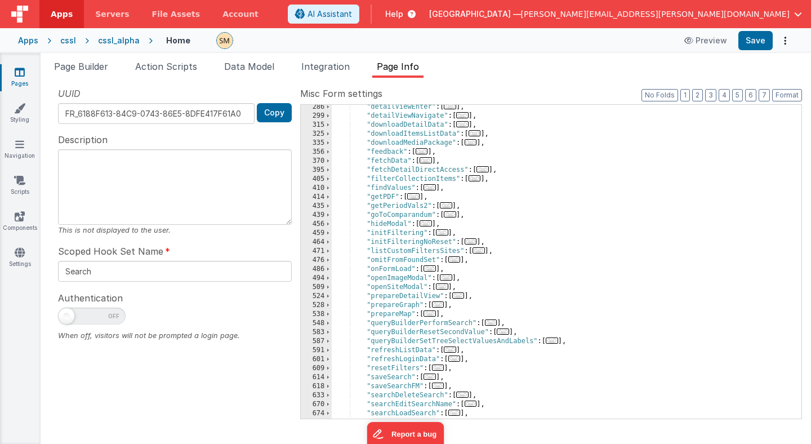
scroll to position [399, 0]
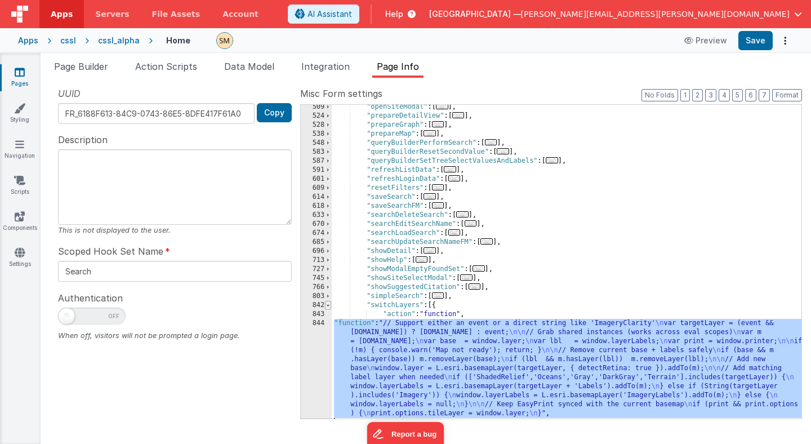
click at [328, 305] on span at bounding box center [328, 305] width 6 height 9
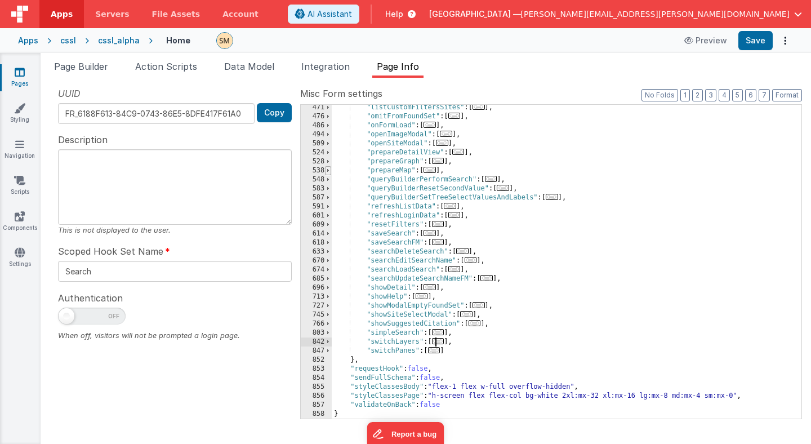
click at [329, 171] on span at bounding box center [328, 170] width 6 height 9
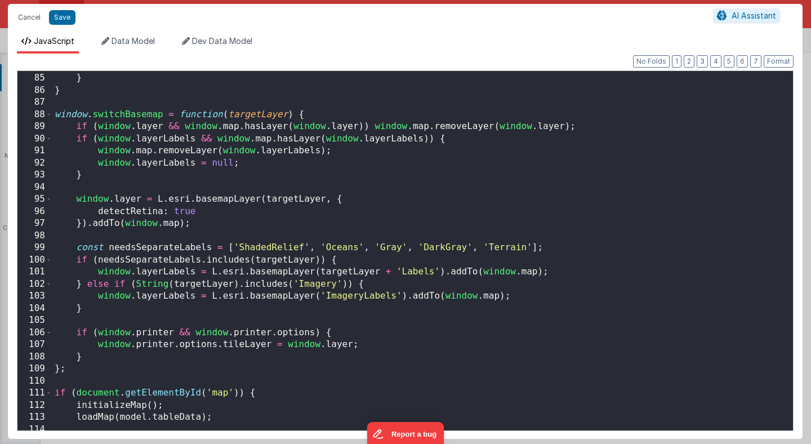
scroll to position [1015, 0]
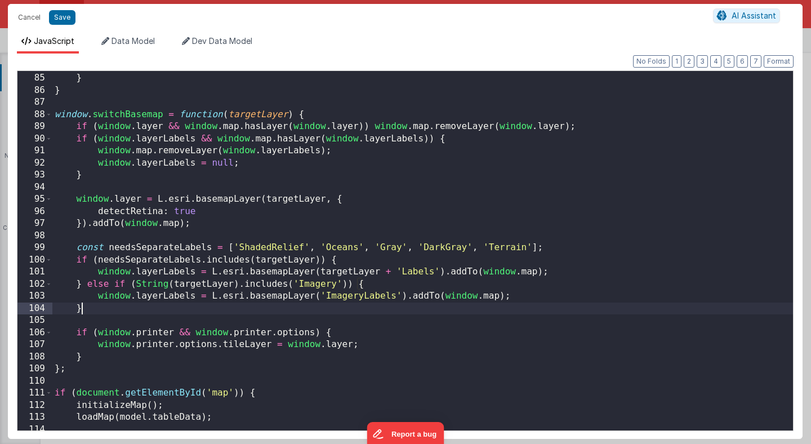
click at [315, 302] on div "sel . __wired = true ; } } window . switchBasemap = function ( targetLayer ) { …" at bounding box center [422, 251] width 740 height 383
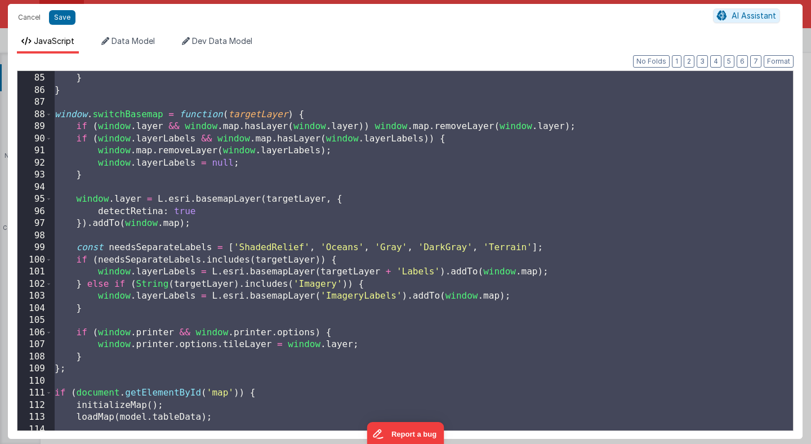
click at [614, 292] on div "sel . __wired = true ; } } window . switchBasemap = function ( targetLayer ) { …" at bounding box center [422, 251] width 740 height 383
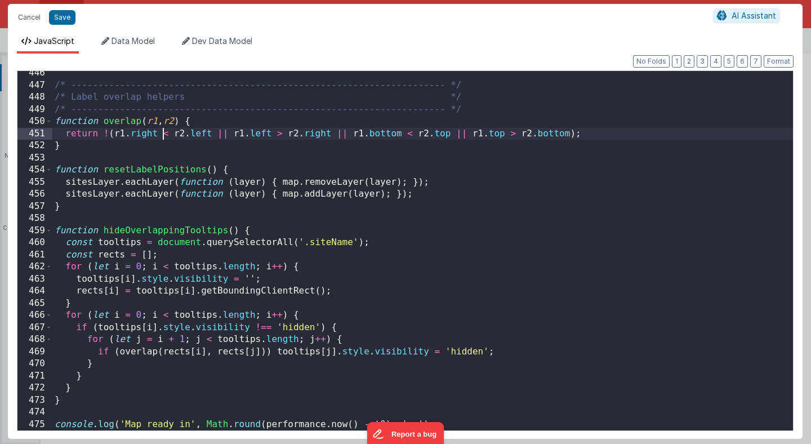
click at [163, 138] on div "/* --------------------------------------------------------------------- */ /* …" at bounding box center [422, 258] width 740 height 383
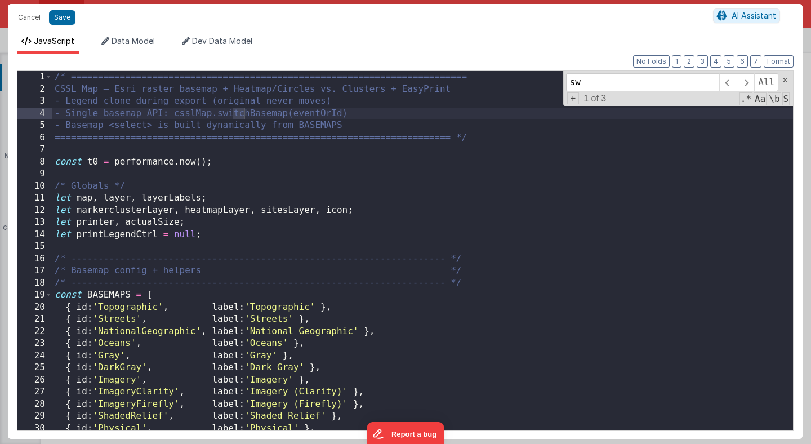
scroll to position [0, 0]
type input "switchbasemap"
click at [747, 80] on span at bounding box center [744, 82] width 17 height 18
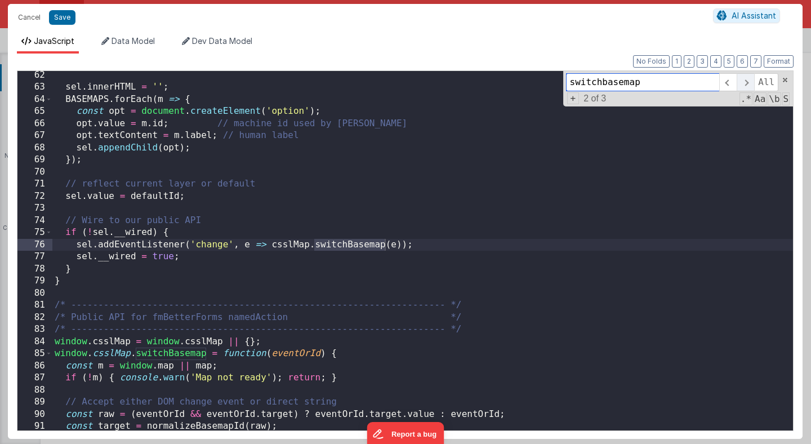
scroll to position [740, 0]
click at [747, 80] on span at bounding box center [744, 82] width 17 height 18
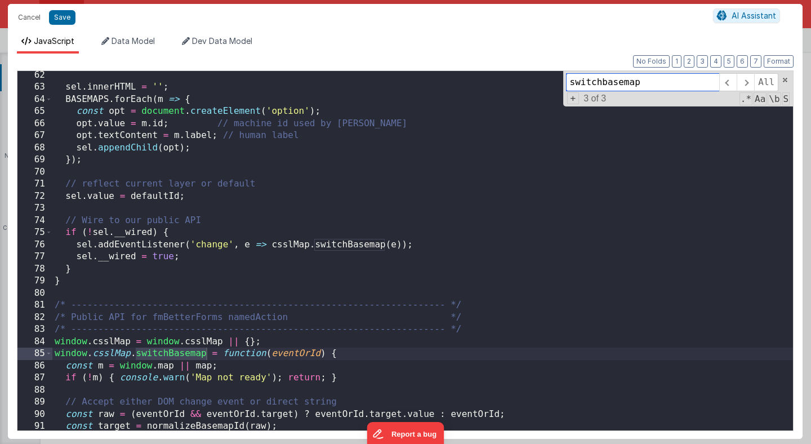
drag, startPoint x: 643, startPoint y: 82, endPoint x: 557, endPoint y: 82, distance: 86.7
click at [556, 82] on div "sel . innerHTML = '' ; BASEMAPS . forEach ( m => { const opt = document . creat…" at bounding box center [422, 250] width 740 height 359
click at [64, 16] on button "Save" at bounding box center [62, 17] width 26 height 15
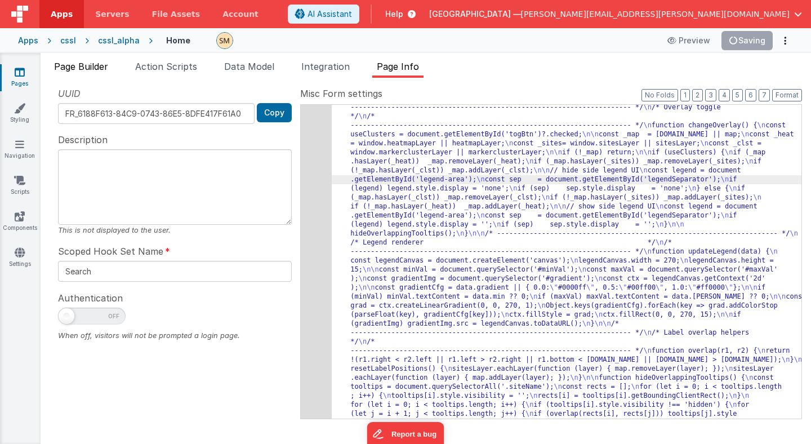
click at [78, 65] on span "Page Builder" at bounding box center [81, 66] width 54 height 11
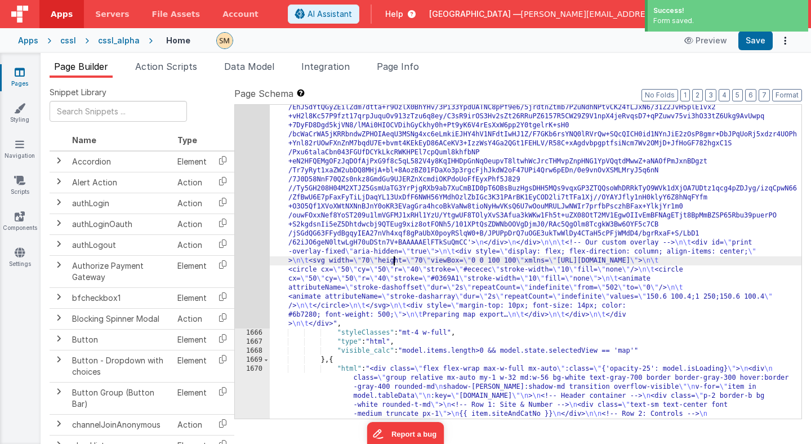
click at [252, 235] on div "1665" at bounding box center [252, 161] width 35 height 333
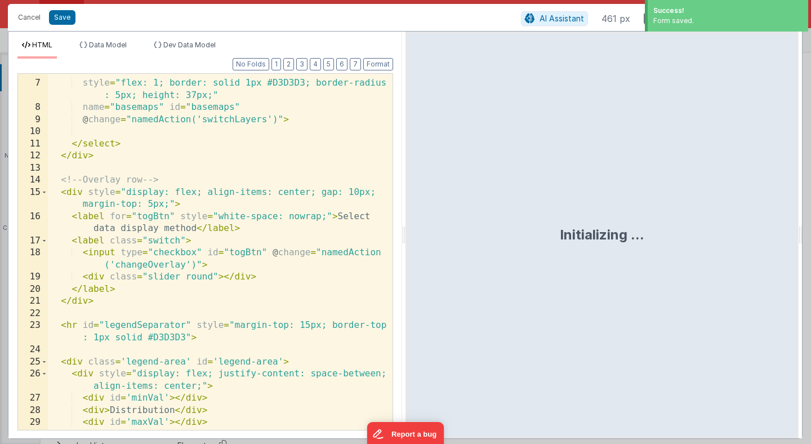
scroll to position [124, 0]
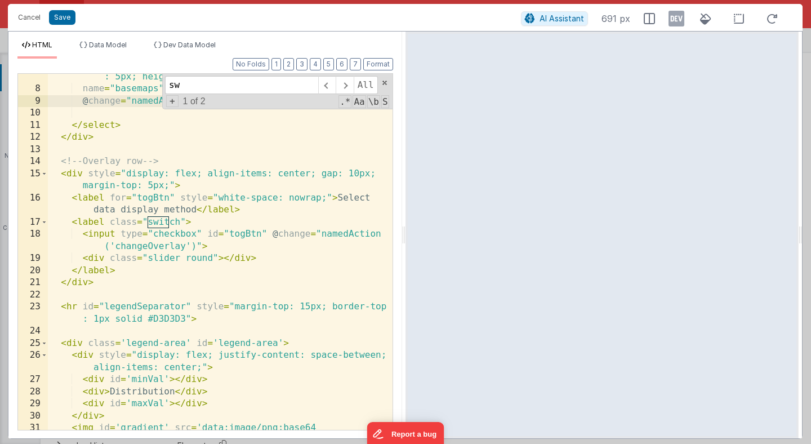
type input "s"
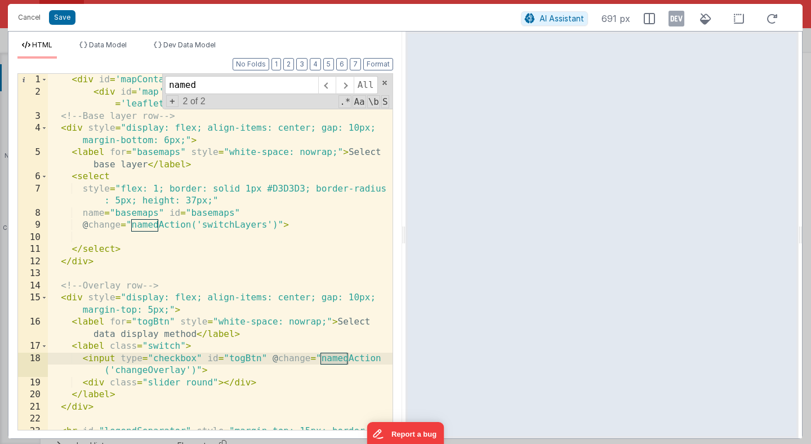
type input "named"
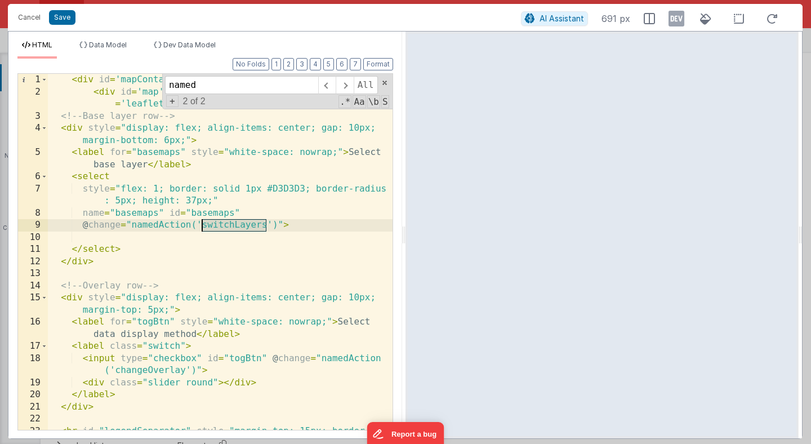
drag, startPoint x: 268, startPoint y: 225, endPoint x: 201, endPoint y: 221, distance: 67.1
click at [201, 221] on div "< div id = 'mapContainer' > < div id = 'map' > </ div > < div id = 'basemaps-wr…" at bounding box center [220, 270] width 344 height 392
drag, startPoint x: 132, startPoint y: 225, endPoint x: 276, endPoint y: 227, distance: 144.1
click at [276, 227] on div "< div id = 'mapContainer' > < div id = 'map' > </ div > < div id = 'basemaps-wr…" at bounding box center [220, 270] width 344 height 392
paste textarea
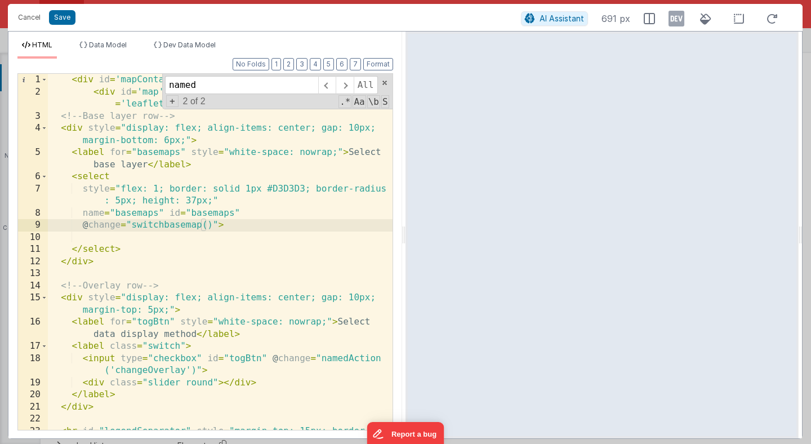
click at [169, 226] on div "< div id = 'mapContainer' > < div id = 'map' > </ div > < div id = 'basemaps-wr…" at bounding box center [220, 270] width 344 height 392
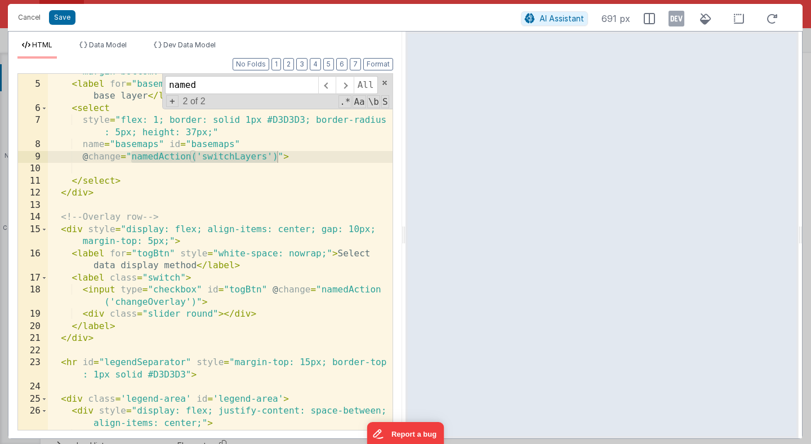
scroll to position [68, 0]
click at [278, 158] on div "< div style = "display: flex; align-items: center; gap: 10px; margin-bottom: 6p…" at bounding box center [220, 250] width 344 height 392
drag, startPoint x: 278, startPoint y: 158, endPoint x: 132, endPoint y: 160, distance: 145.8
click at [132, 160] on div "< div style = "display: flex; align-items: center; gap: 10px; margin-bottom: 6p…" at bounding box center [220, 250] width 344 height 392
click at [277, 155] on div "< div style = "display: flex; align-items: center; gap: 10px; margin-bottom: 6p…" at bounding box center [220, 250] width 344 height 392
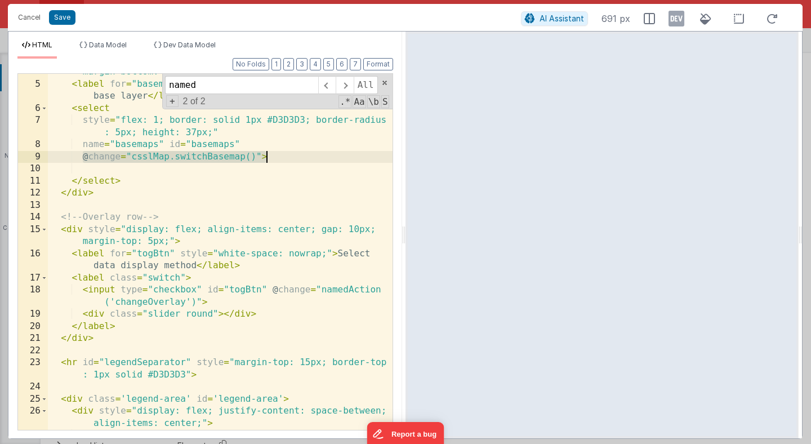
drag, startPoint x: 83, startPoint y: 153, endPoint x: 289, endPoint y: 151, distance: 206.0
click at [289, 152] on div "< div style = "display: flex; align-items: center; gap: 10px; margin-bottom: 6p…" at bounding box center [220, 250] width 344 height 392
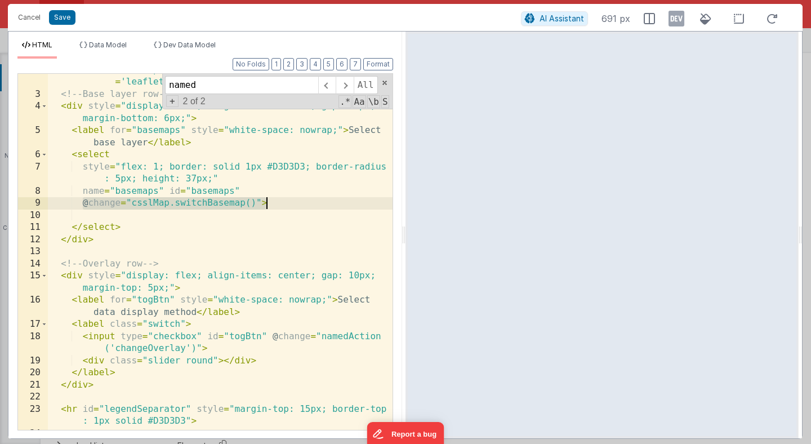
scroll to position [8, 0]
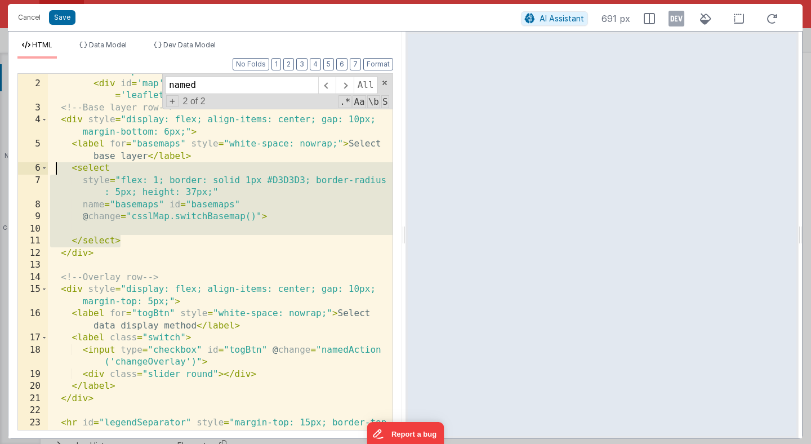
drag, startPoint x: 133, startPoint y: 239, endPoint x: 56, endPoint y: 173, distance: 101.3
click at [56, 173] on div "< div id = 'mapContainer' > < div id = 'map' > </ div > < div id = 'basemaps-wr…" at bounding box center [220, 261] width 344 height 392
click at [100, 158] on div "< div id = 'mapContainer' > < div id = 'map' > </ div > < div id = 'basemaps-wr…" at bounding box center [220, 261] width 344 height 392
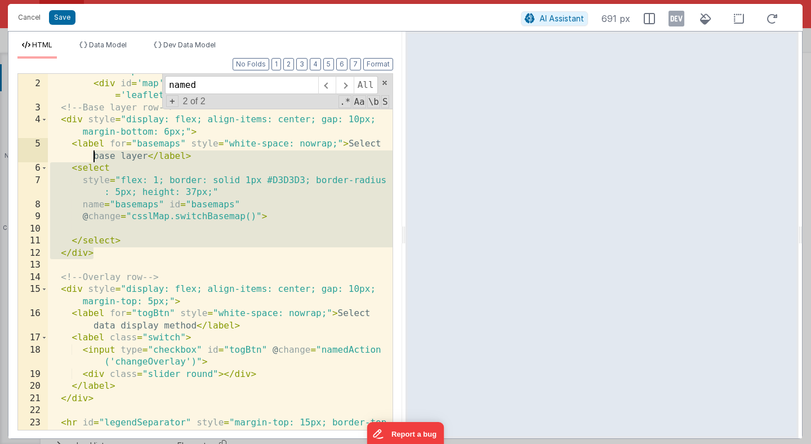
drag, startPoint x: 99, startPoint y: 252, endPoint x: 58, endPoint y: 151, distance: 108.6
click at [58, 151] on div "< div id = 'mapContainer' > < div id = 'map' > </ div > < div id = 'basemaps-wr…" at bounding box center [220, 261] width 344 height 392
click at [44, 120] on span at bounding box center [44, 120] width 6 height 12
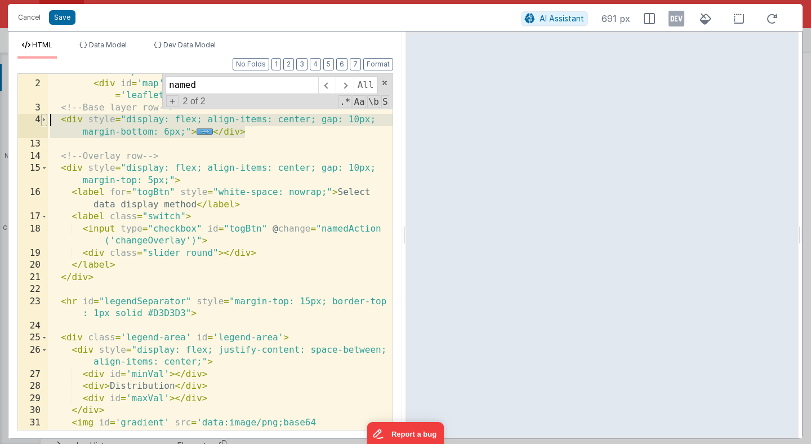
drag, startPoint x: 258, startPoint y: 135, endPoint x: 46, endPoint y: 118, distance: 212.8
click at [46, 118] on div "1 2 3 4 13 14 15 16 17 18 19 20 21 22 23 24 25 26 27 28 29 30 31 32 < div id = …" at bounding box center [204, 251] width 375 height 357
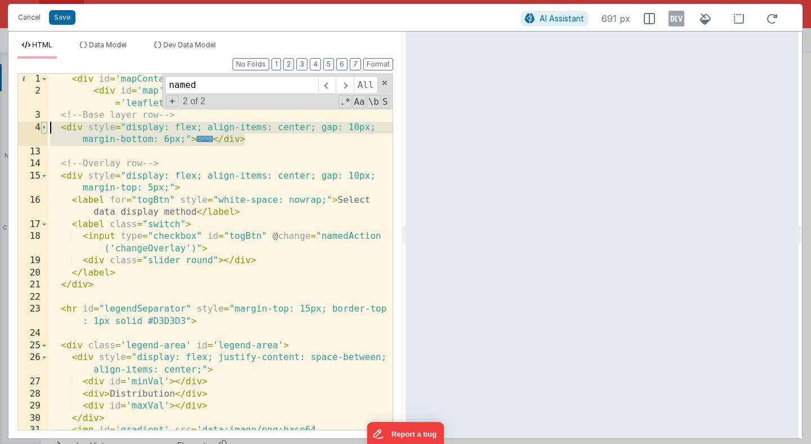
scroll to position [0, 0]
click at [43, 124] on span at bounding box center [44, 128] width 6 height 12
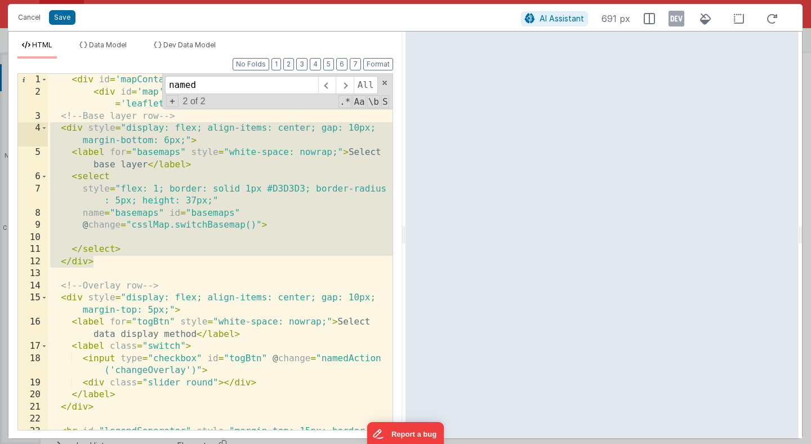
click at [186, 229] on div "< div id = 'mapContainer' > < div id = 'map' > </ div > < div id = 'basemaps-wr…" at bounding box center [220, 270] width 344 height 392
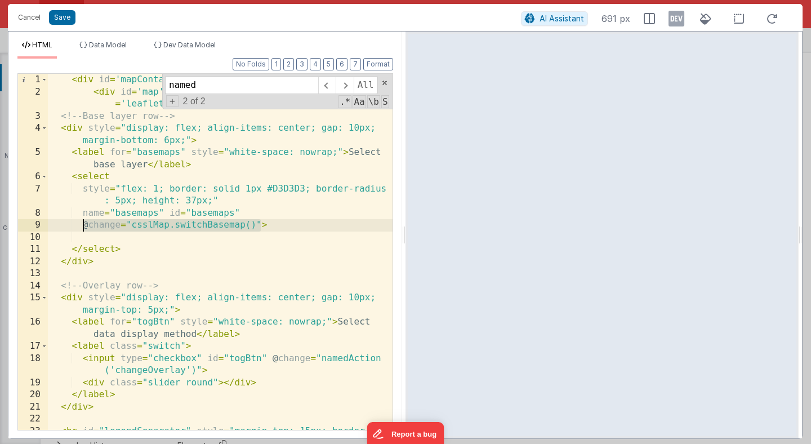
drag, startPoint x: 261, startPoint y: 226, endPoint x: 82, endPoint y: 229, distance: 179.0
click at [82, 229] on div "< div id = 'mapContainer' > < div id = 'map' > </ div > < div id = 'basemaps-wr…" at bounding box center [220, 270] width 344 height 392
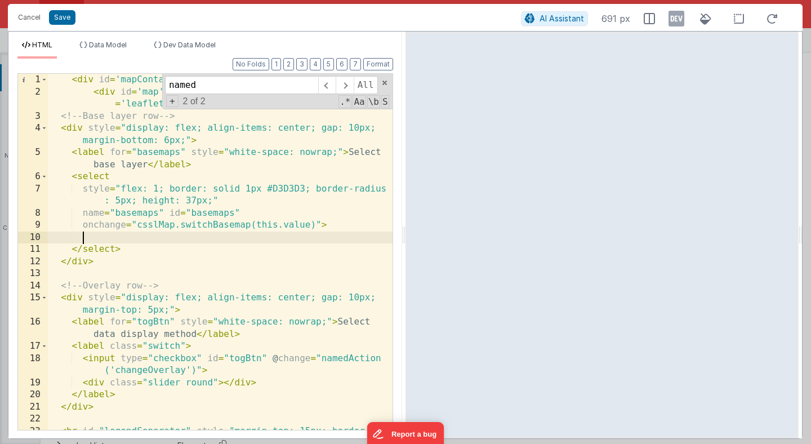
click at [340, 235] on div "< div id = 'mapContainer' > < div id = 'map' > </ div > < div id = 'basemaps-wr…" at bounding box center [220, 270] width 344 height 392
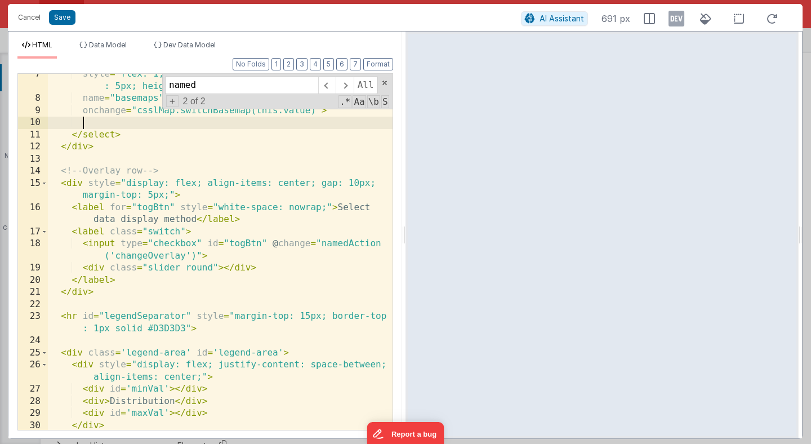
scroll to position [111, 0]
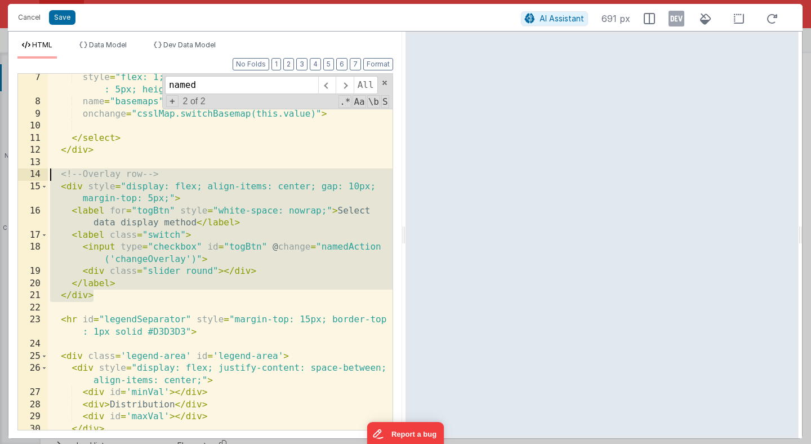
drag, startPoint x: 106, startPoint y: 297, endPoint x: 42, endPoint y: 180, distance: 133.5
click at [42, 180] on div "7 8 9 10 11 12 13 14 15 16 17 18 19 20 21 22 23 24 25 26 27 28 29 30 31 32 styl…" at bounding box center [204, 251] width 375 height 357
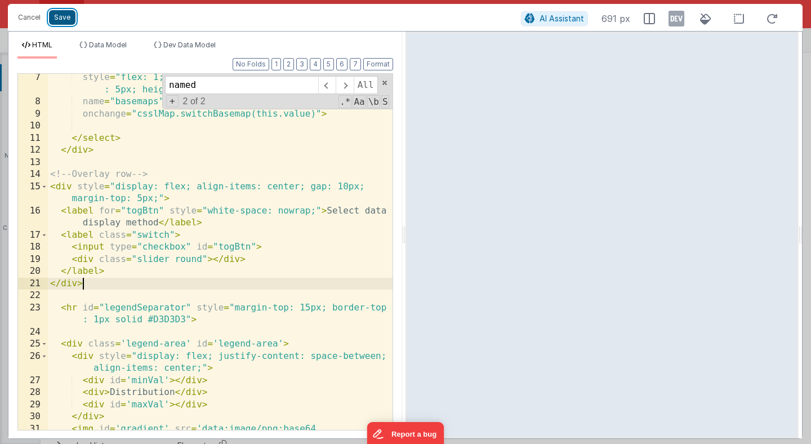
click at [64, 21] on button "Save" at bounding box center [62, 17] width 26 height 15
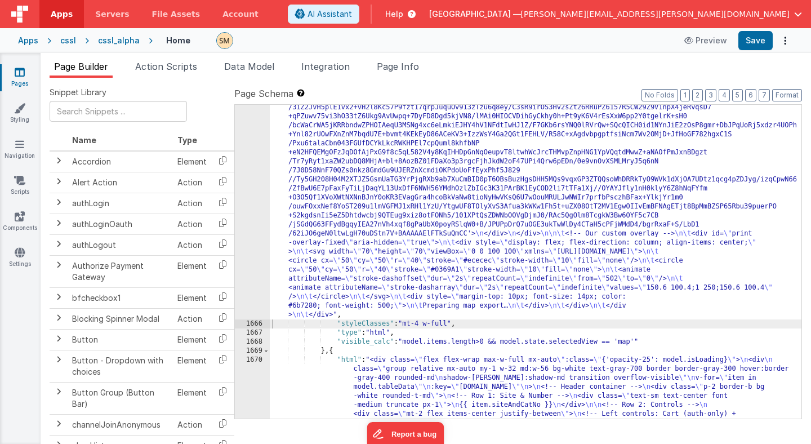
scroll to position [16122, 0]
click at [757, 39] on button "Save" at bounding box center [755, 40] width 34 height 19
click at [99, 66] on span "Page Builder" at bounding box center [81, 66] width 54 height 11
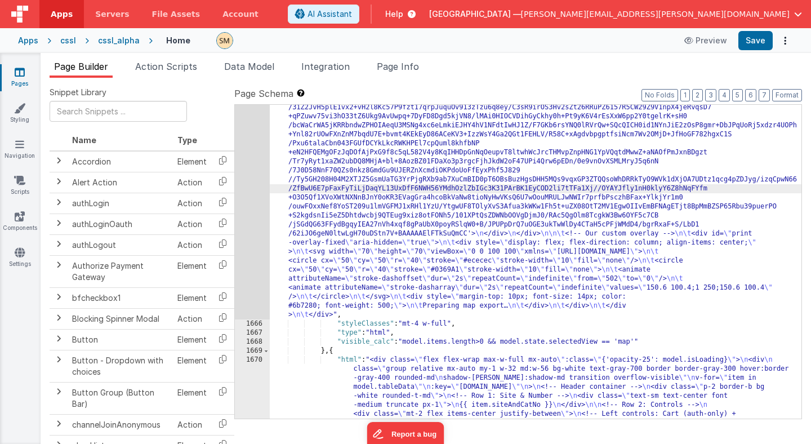
click at [254, 186] on div "1665" at bounding box center [252, 157] width 35 height 324
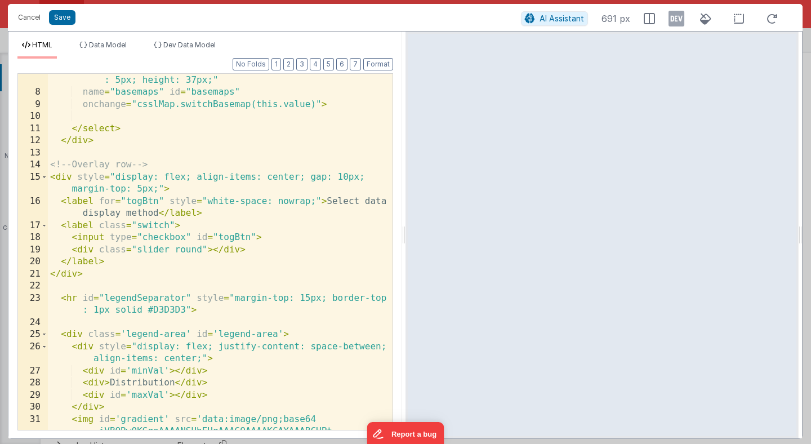
scroll to position [120, 0]
click at [36, 16] on button "Cancel" at bounding box center [29, 18] width 34 height 16
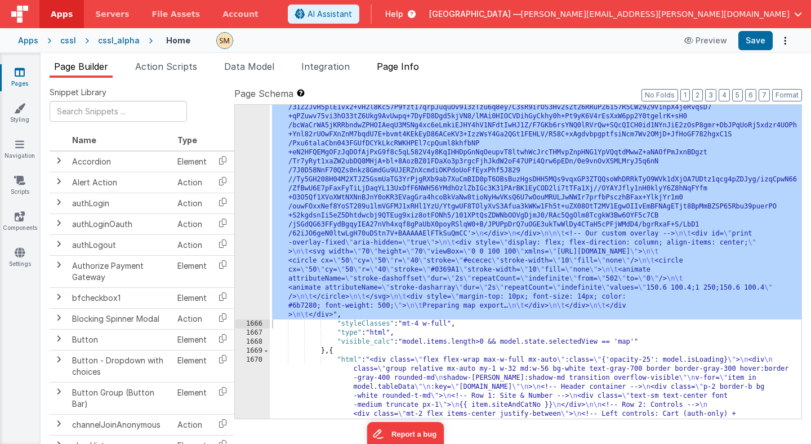
click at [397, 65] on span "Page Info" at bounding box center [398, 66] width 42 height 11
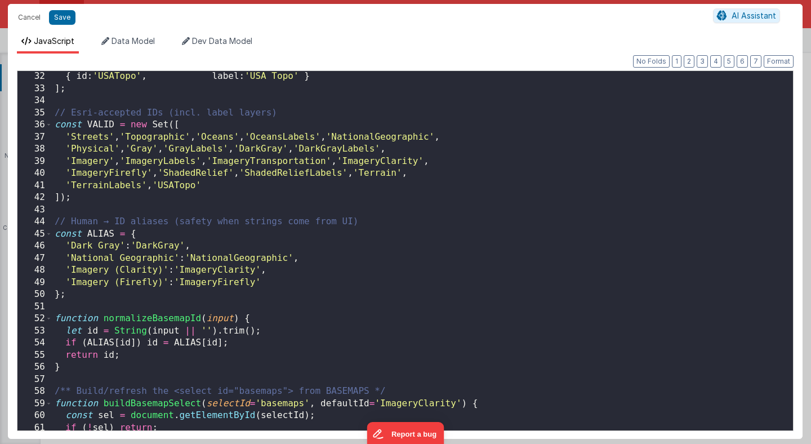
scroll to position [383, 0]
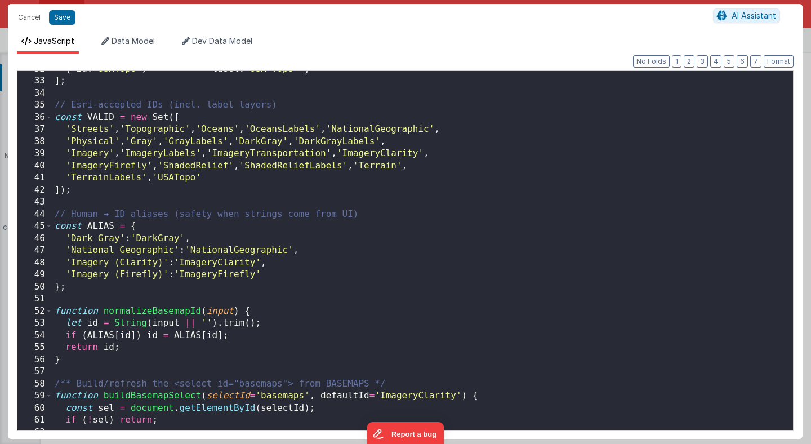
click at [196, 244] on div "{ id : 'USATopo' , label : 'USA Topo' } ] ; // Esri-accepted IDs (incl. label l…" at bounding box center [422, 254] width 740 height 383
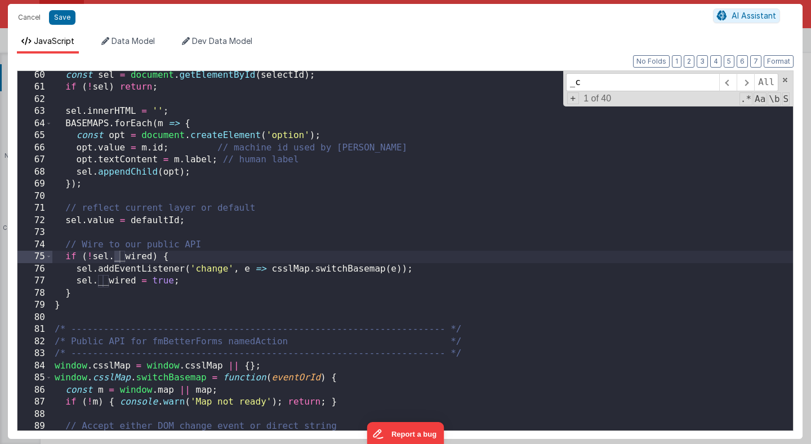
scroll to position [4564, 0]
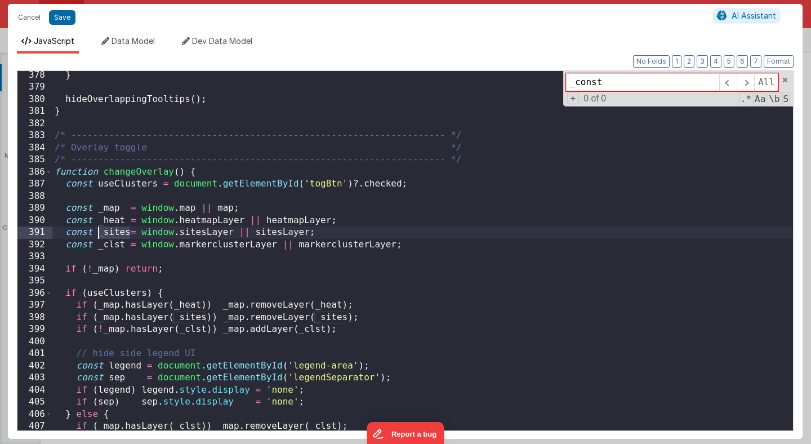
drag, startPoint x: 129, startPoint y: 231, endPoint x: 97, endPoint y: 231, distance: 32.1
click at [97, 231] on div "} hideOverlappingTooltips ( ) ; } /* ------------------------------------------…" at bounding box center [422, 260] width 740 height 383
click at [589, 83] on input "_const" at bounding box center [642, 82] width 153 height 18
paste input "sites"
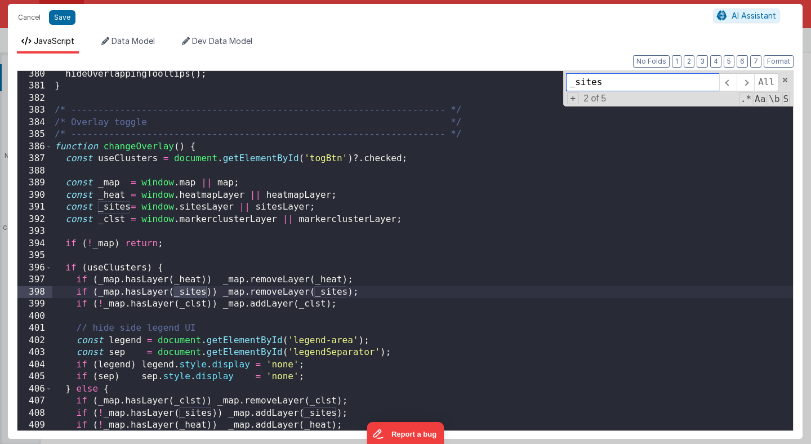
scroll to position [4597, 0]
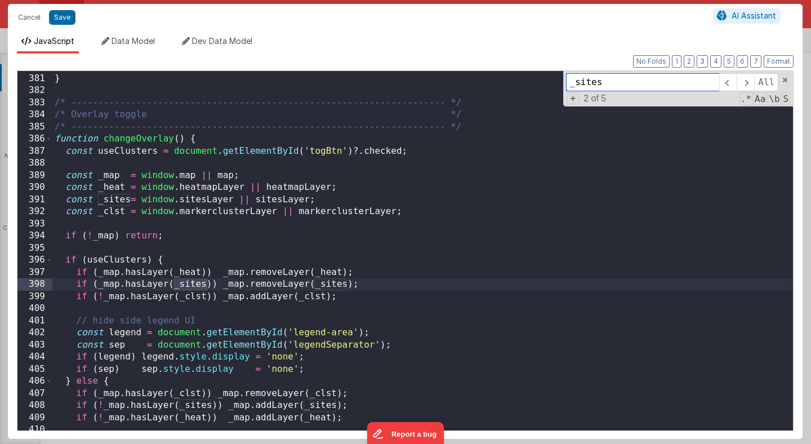
type input "_sites"
click at [384, 283] on div "hideOverlappingTooltips ( ) ; } /* --------------------------------------------…" at bounding box center [422, 251] width 740 height 383
click at [75, 283] on div "hideOverlappingTooltips ( ) ; } /* --------------------------------------------…" at bounding box center [422, 251] width 740 height 383
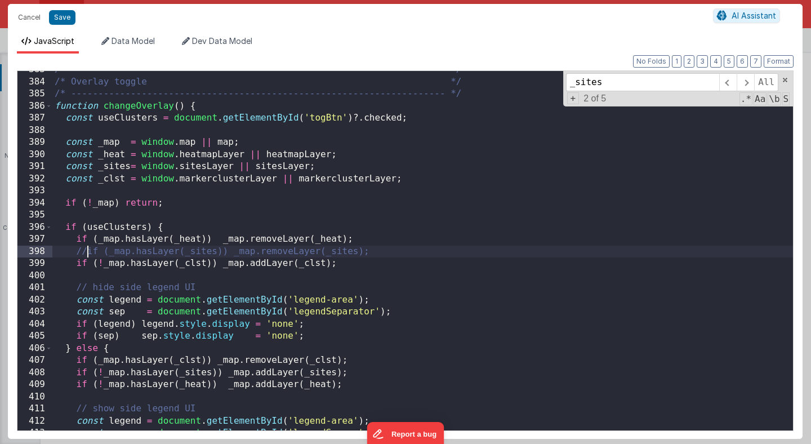
scroll to position [4630, 0]
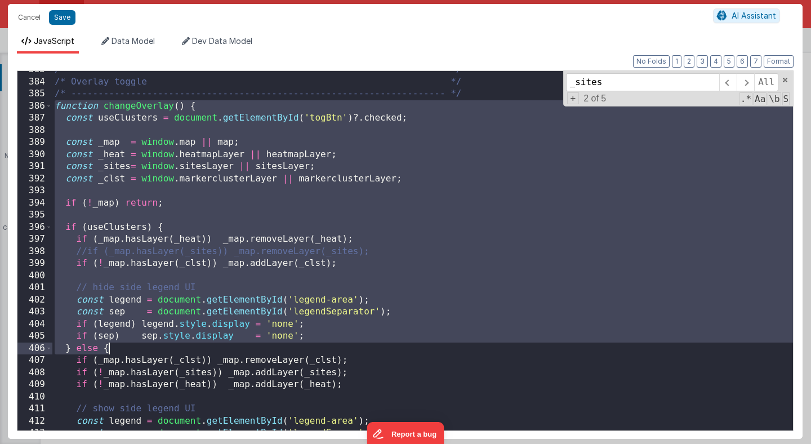
drag, startPoint x: 56, startPoint y: 107, endPoint x: 123, endPoint y: 346, distance: 248.4
click at [123, 346] on div "/* --------------------------------------------------------------------- */ /* …" at bounding box center [422, 255] width 740 height 383
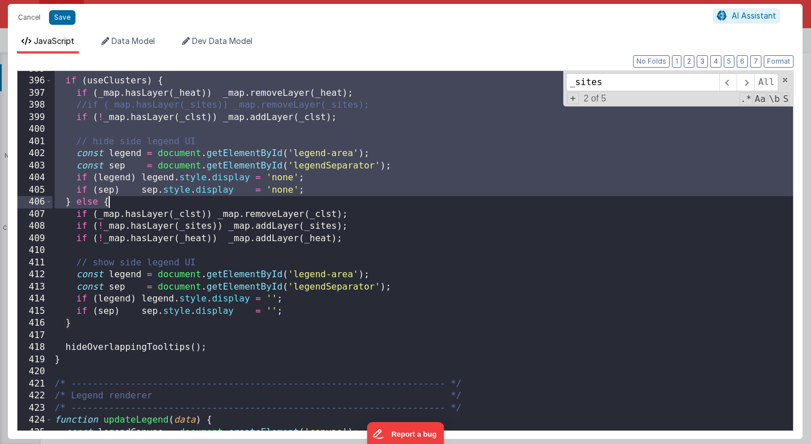
scroll to position [4775, 0]
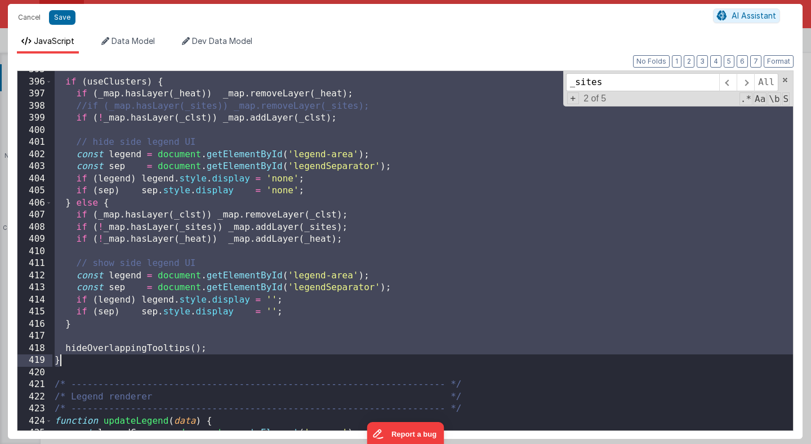
click at [77, 361] on div "if ( useClusters ) { if ( _map . hasLayer ( _heat )) _map . removeLayer ( _heat…" at bounding box center [422, 255] width 740 height 383
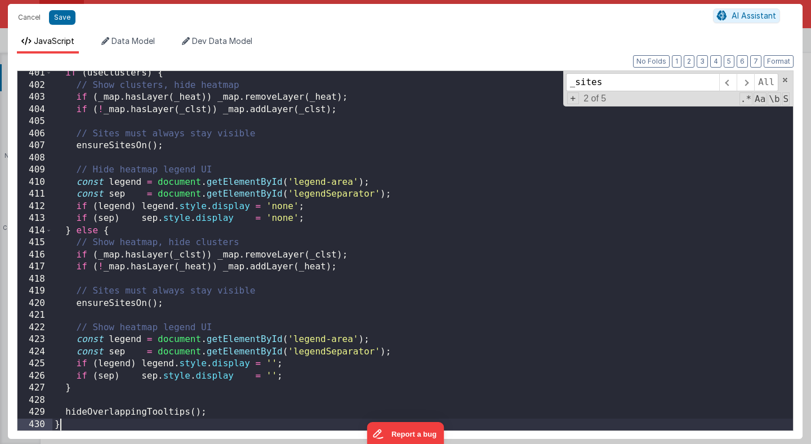
scroll to position [4845, 0]
click at [62, 19] on button "Save" at bounding box center [62, 17] width 26 height 15
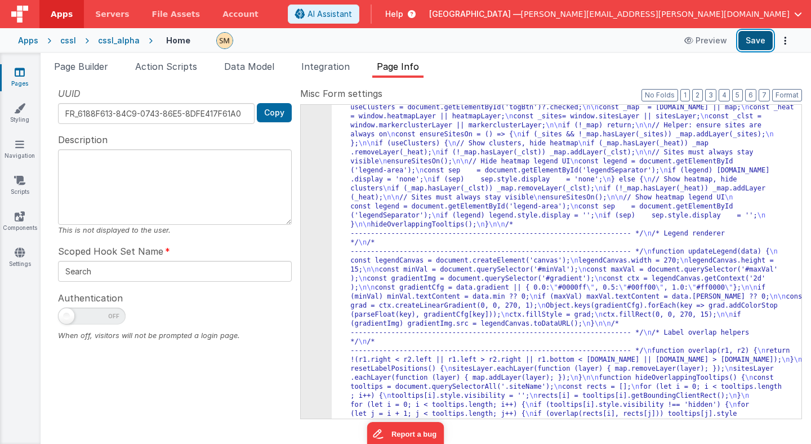
click at [767, 39] on button "Save" at bounding box center [755, 40] width 34 height 19
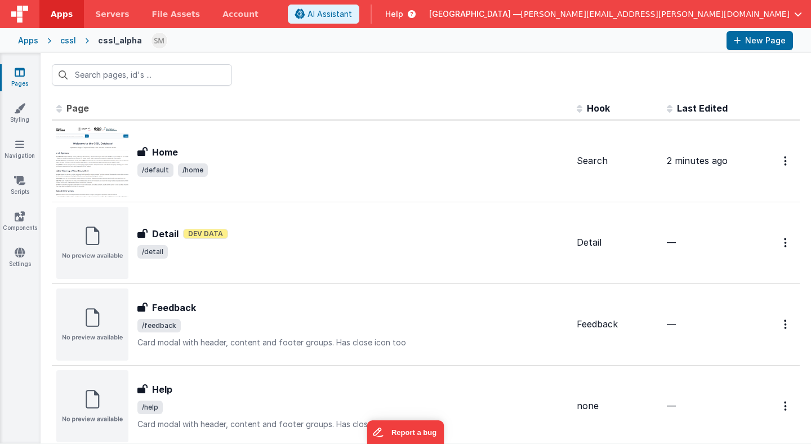
click at [65, 39] on div "cssl" at bounding box center [68, 40] width 16 height 11
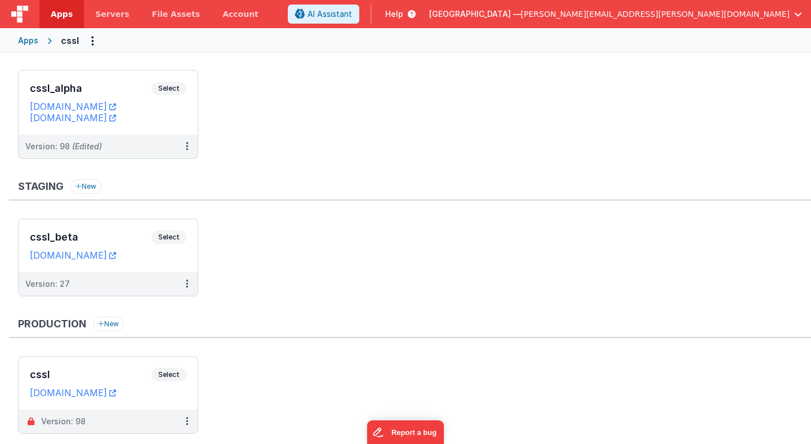
scroll to position [66, 0]
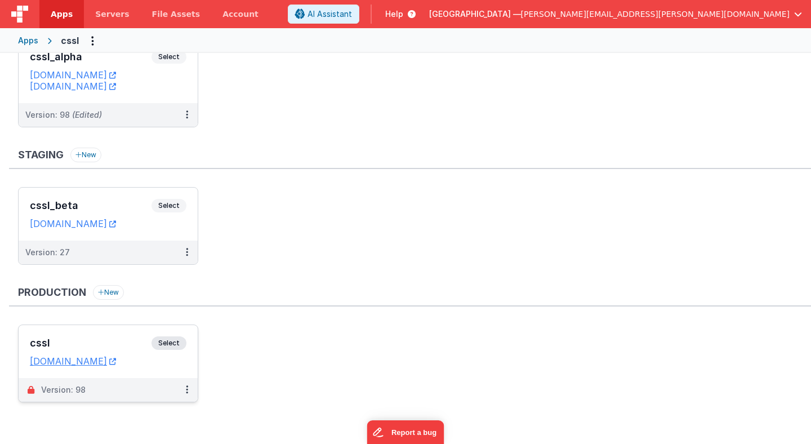
click at [173, 338] on span "Select" at bounding box center [168, 343] width 35 height 14
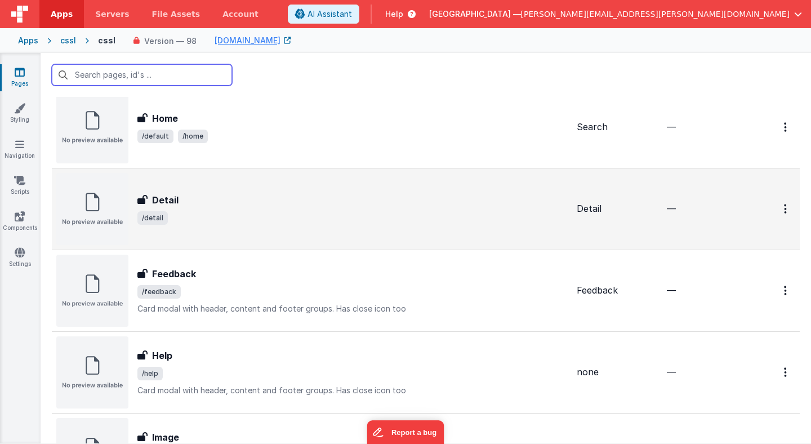
scroll to position [20, 0]
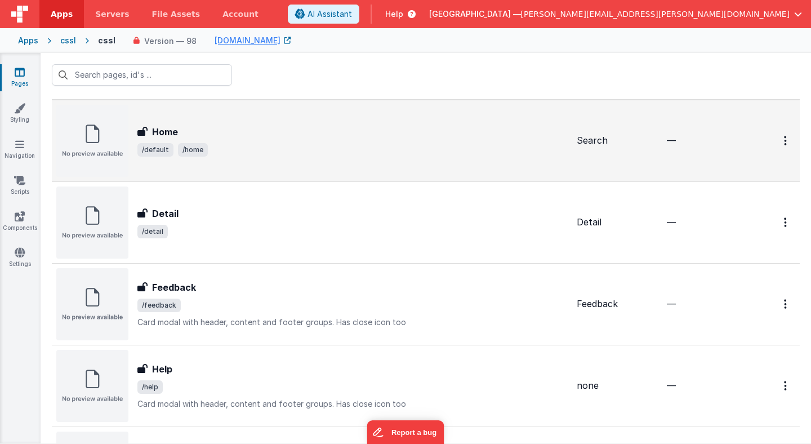
click at [217, 138] on div "Home Home /default /home" at bounding box center [352, 141] width 430 height 32
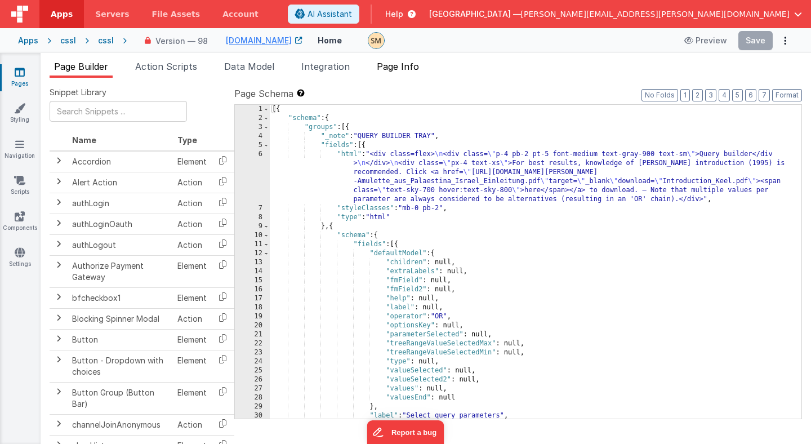
click at [410, 69] on span "Page Info" at bounding box center [398, 66] width 42 height 11
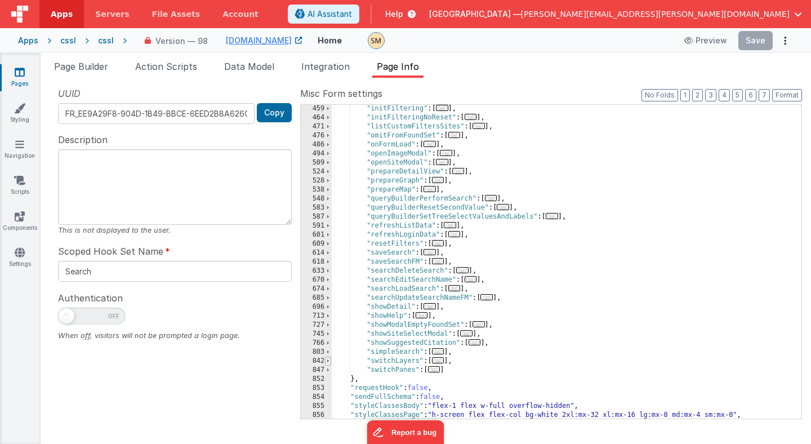
click at [328, 361] on span at bounding box center [328, 360] width 6 height 9
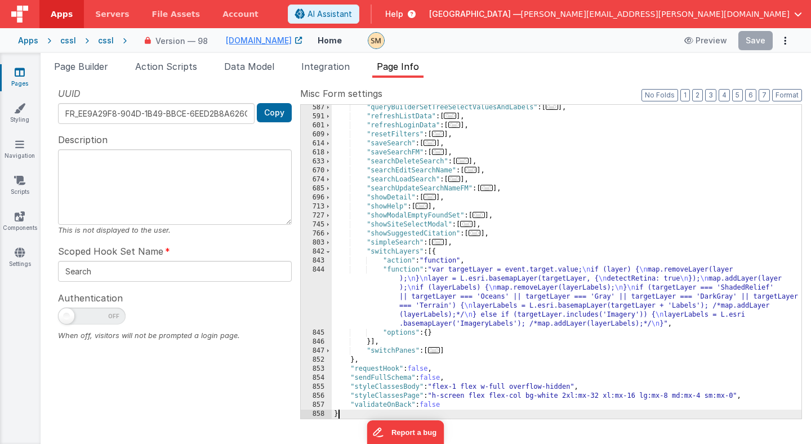
scroll to position [451, 0]
click at [465, 304] on div ""queryBuilderSetTreeSelectValuesAndLabels" : [ ... ] , "refreshListData" : [ ..…" at bounding box center [566, 270] width 469 height 332
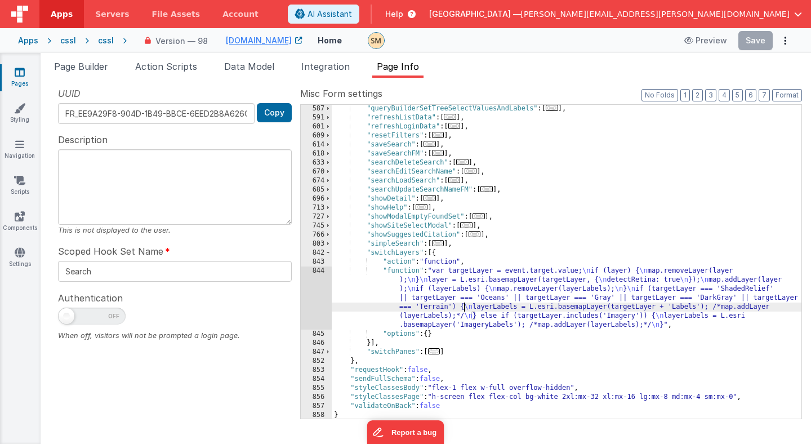
click at [316, 297] on div "844" at bounding box center [316, 297] width 31 height 63
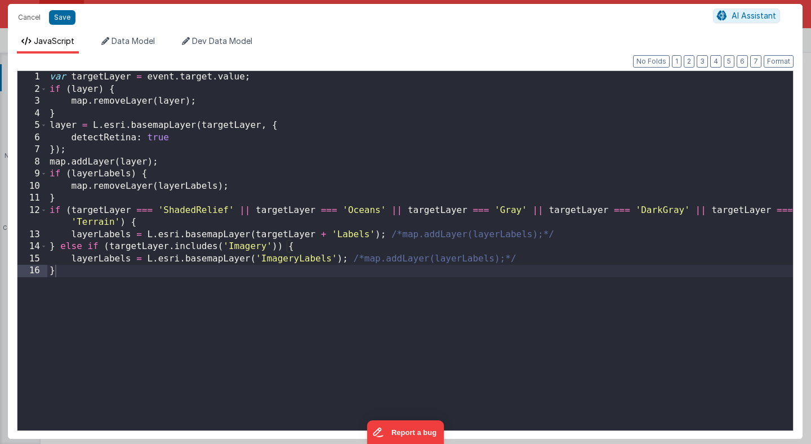
click at [348, 234] on div "var targetLayer = event . target . value ; if ( layer ) { map . removeLayer ( l…" at bounding box center [419, 262] width 745 height 383
